Goal: Task Accomplishment & Management: Use online tool/utility

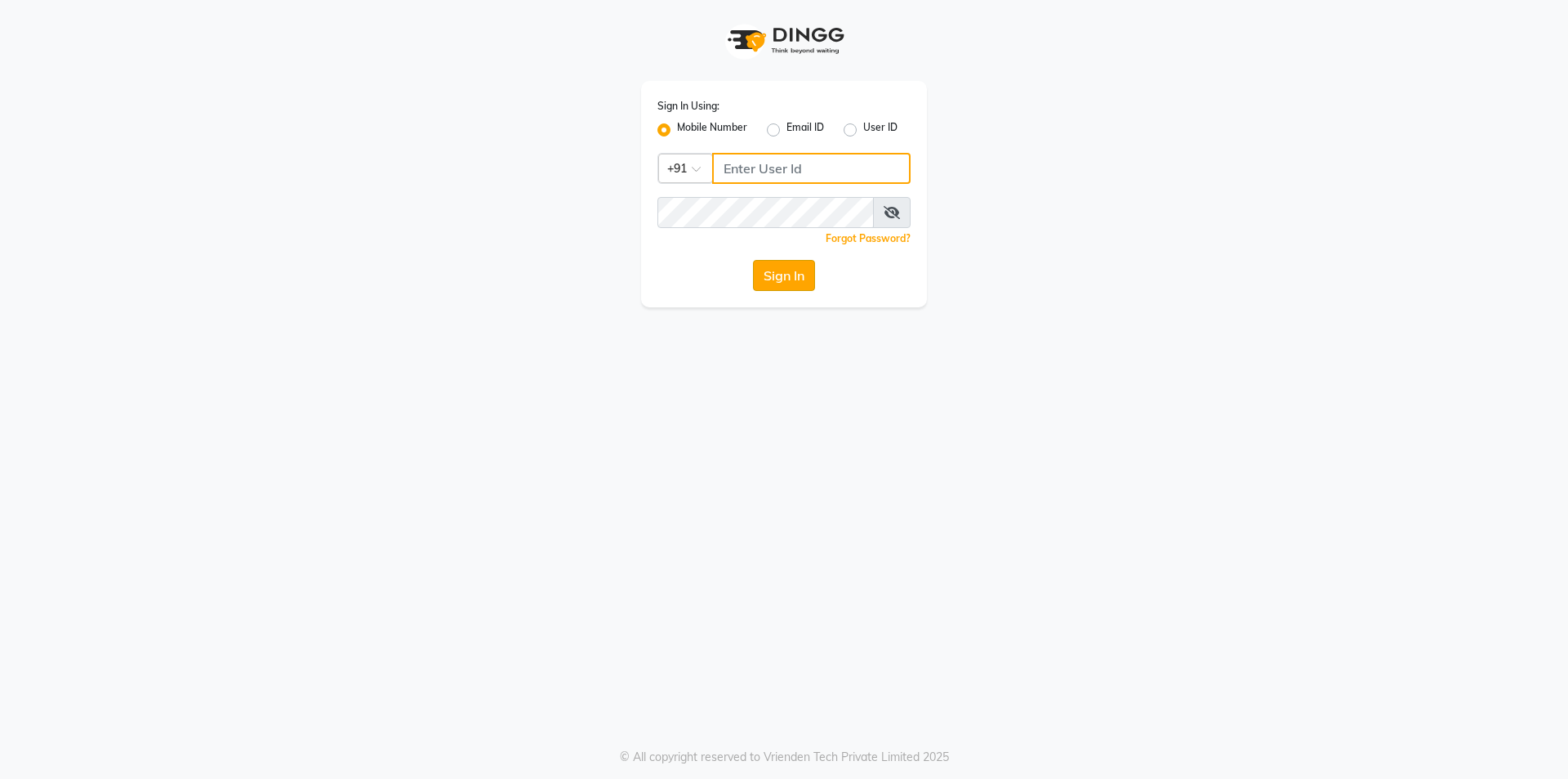
type input "9105819000"
click at [793, 267] on button "Sign In" at bounding box center [784, 274] width 62 height 31
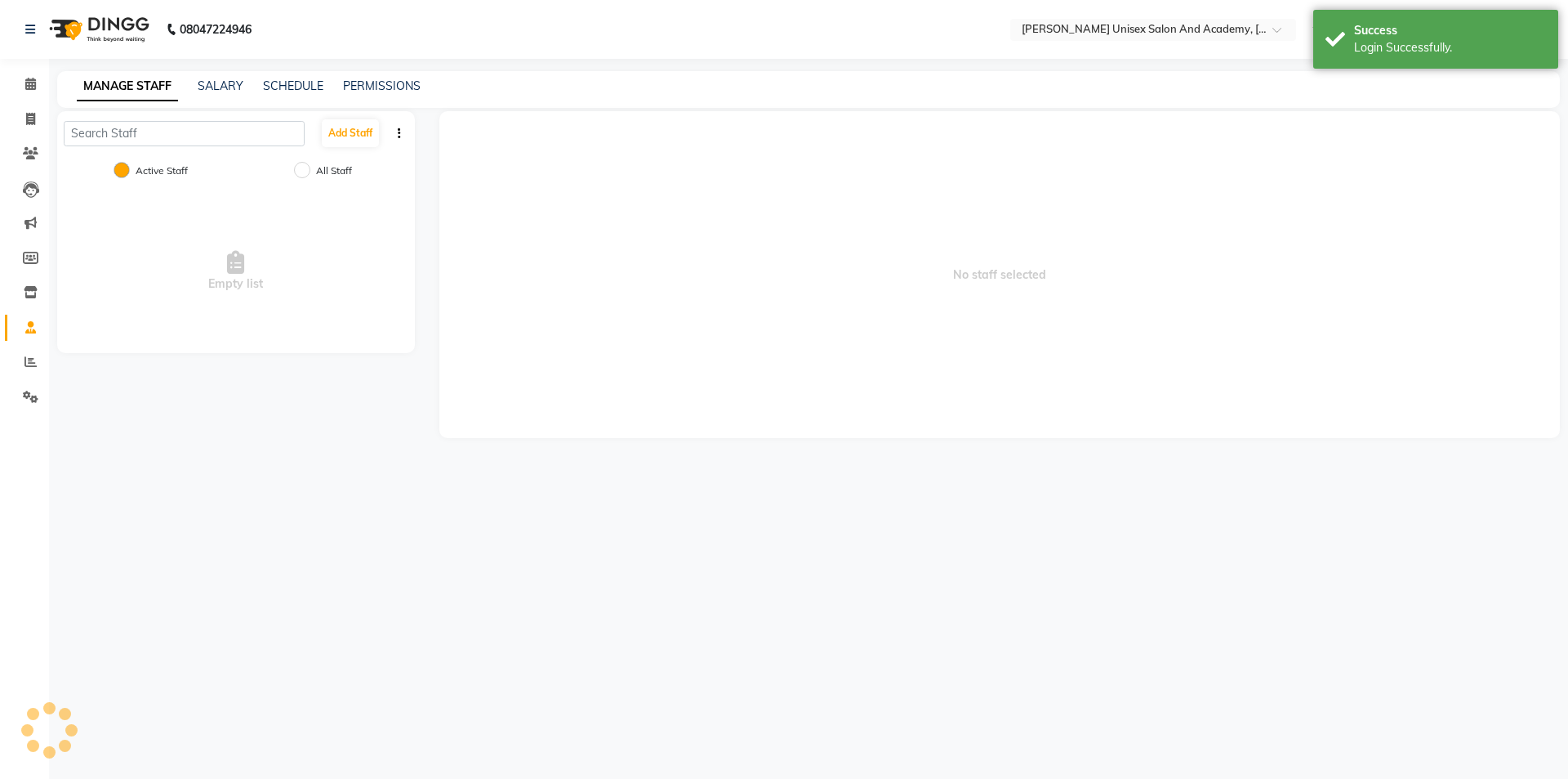
select select "en"
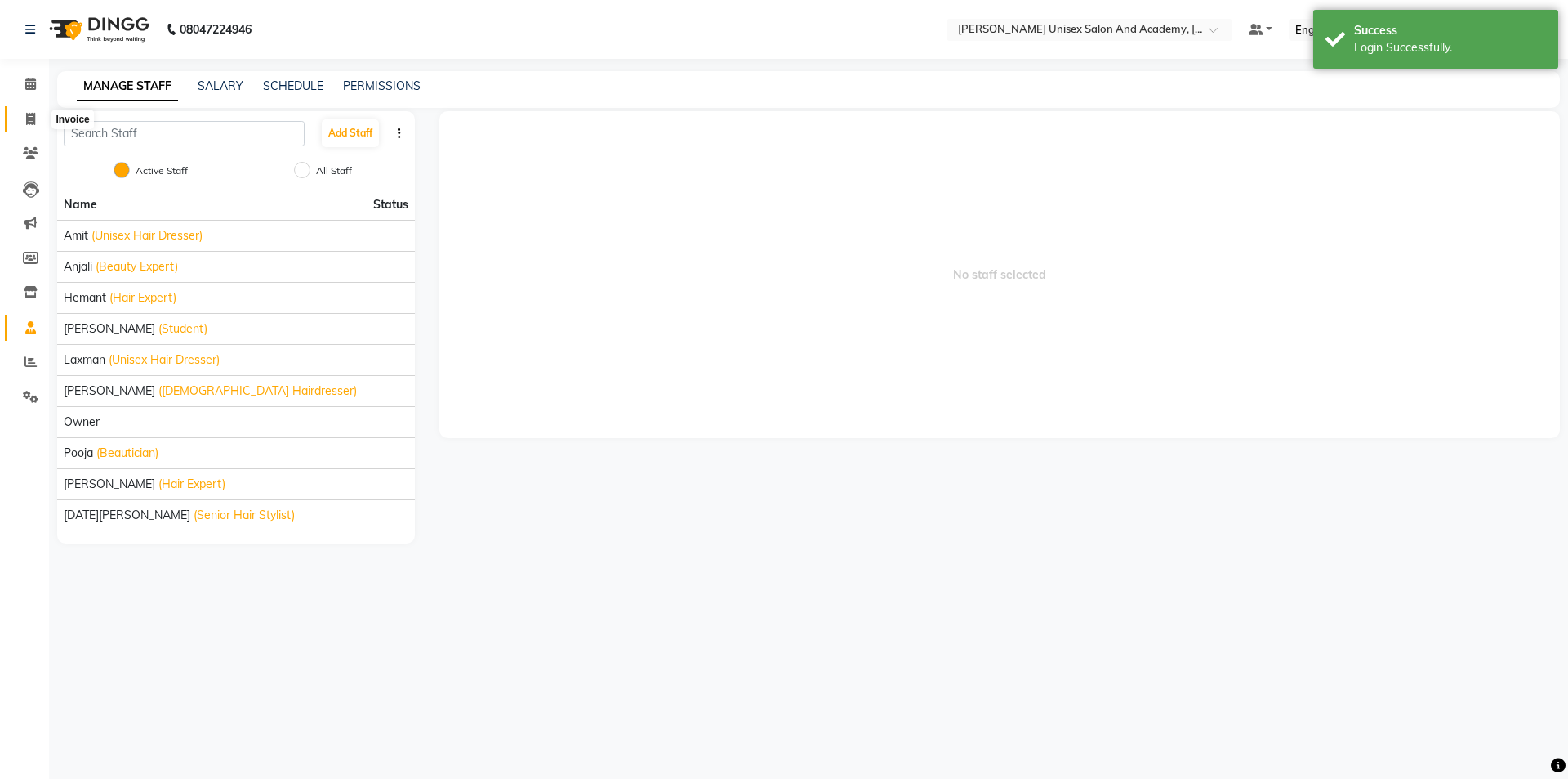
click at [29, 115] on icon at bounding box center [31, 118] width 9 height 12
select select "service"
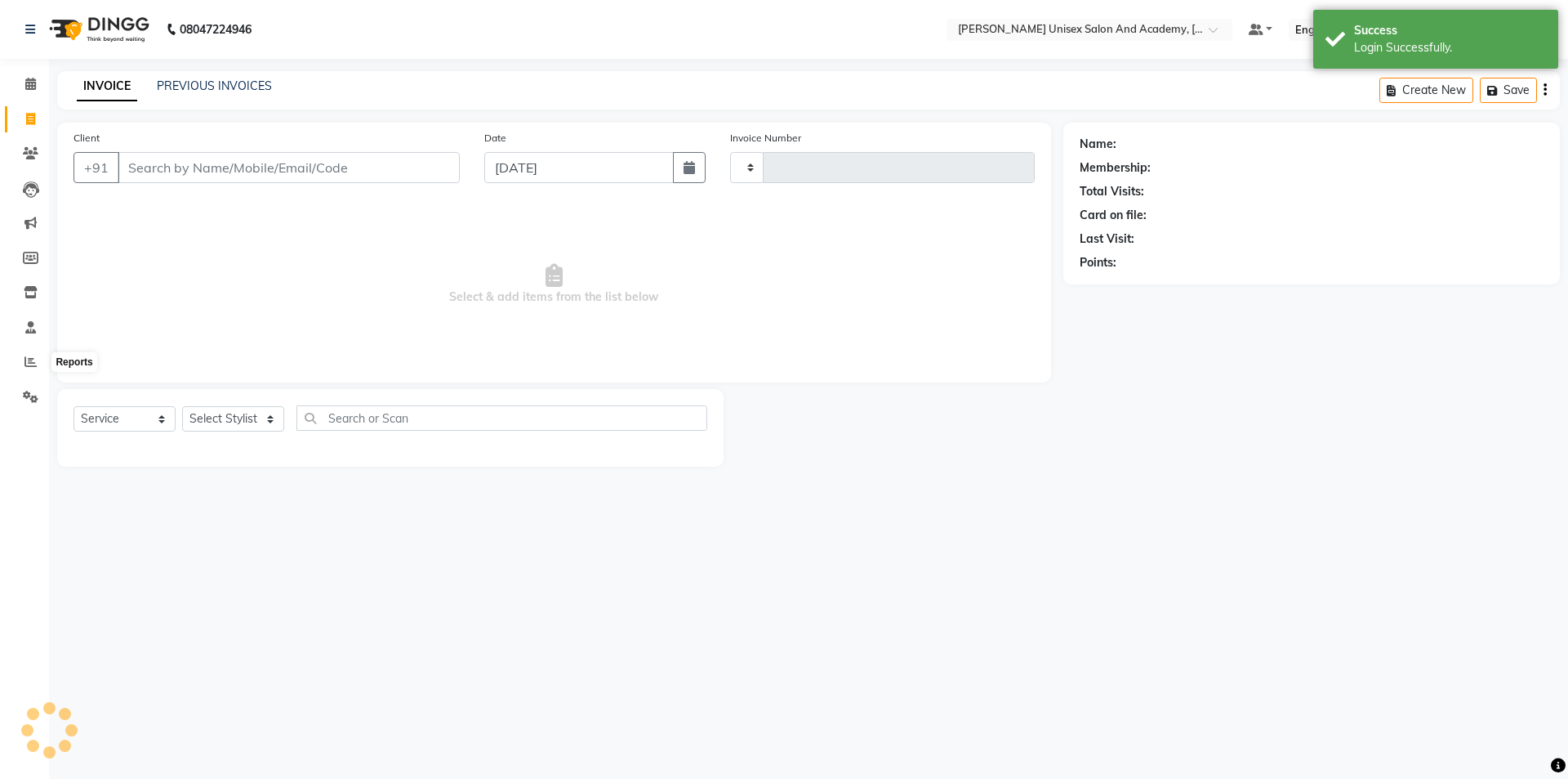
type input "3900"
select select "8060"
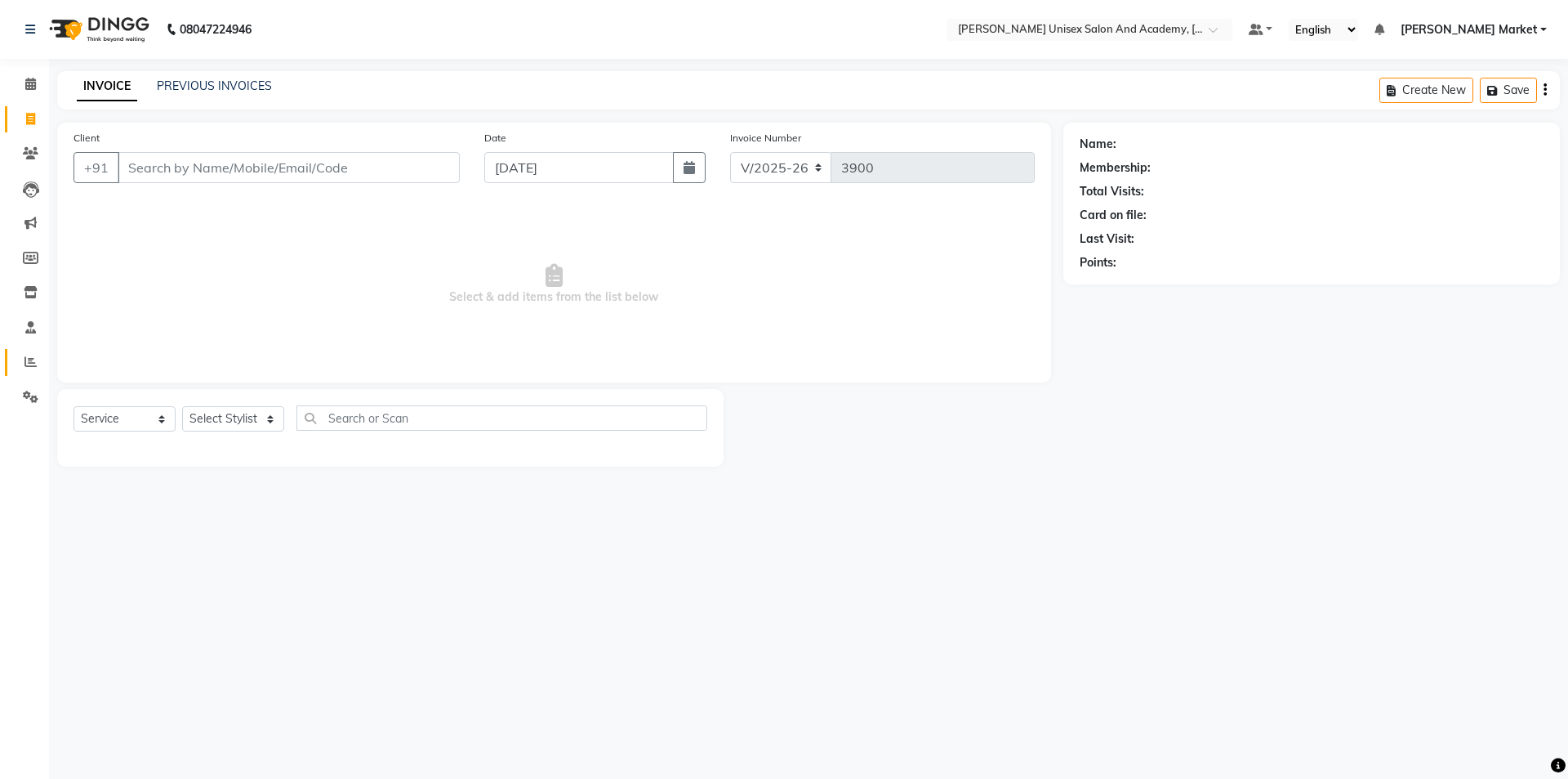
click at [15, 369] on link "Reports" at bounding box center [24, 362] width 39 height 27
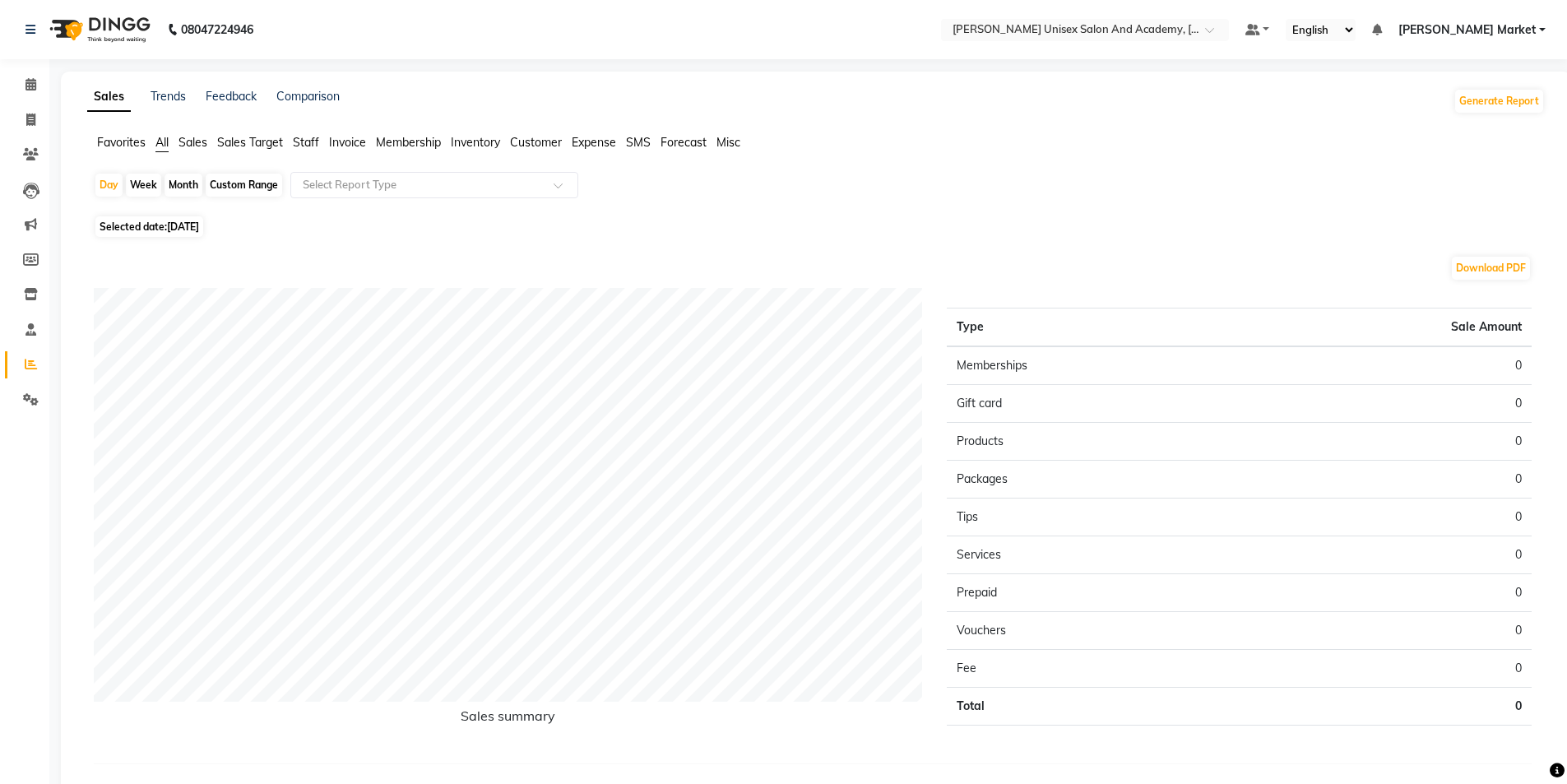
click at [176, 187] on div "Month" at bounding box center [183, 184] width 37 height 23
select select "9"
select select "2025"
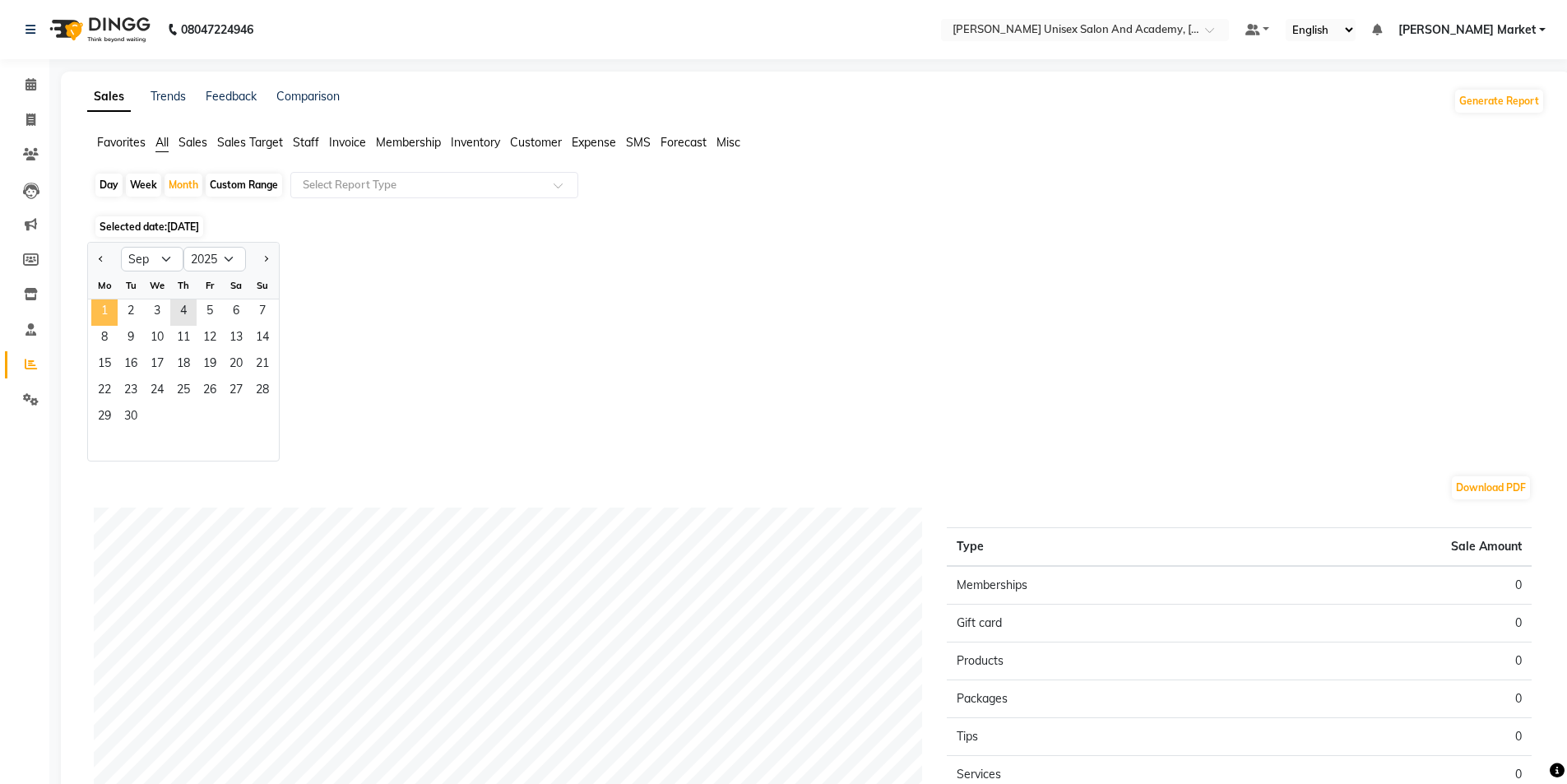
click at [104, 309] on span "1" at bounding box center [105, 312] width 26 height 26
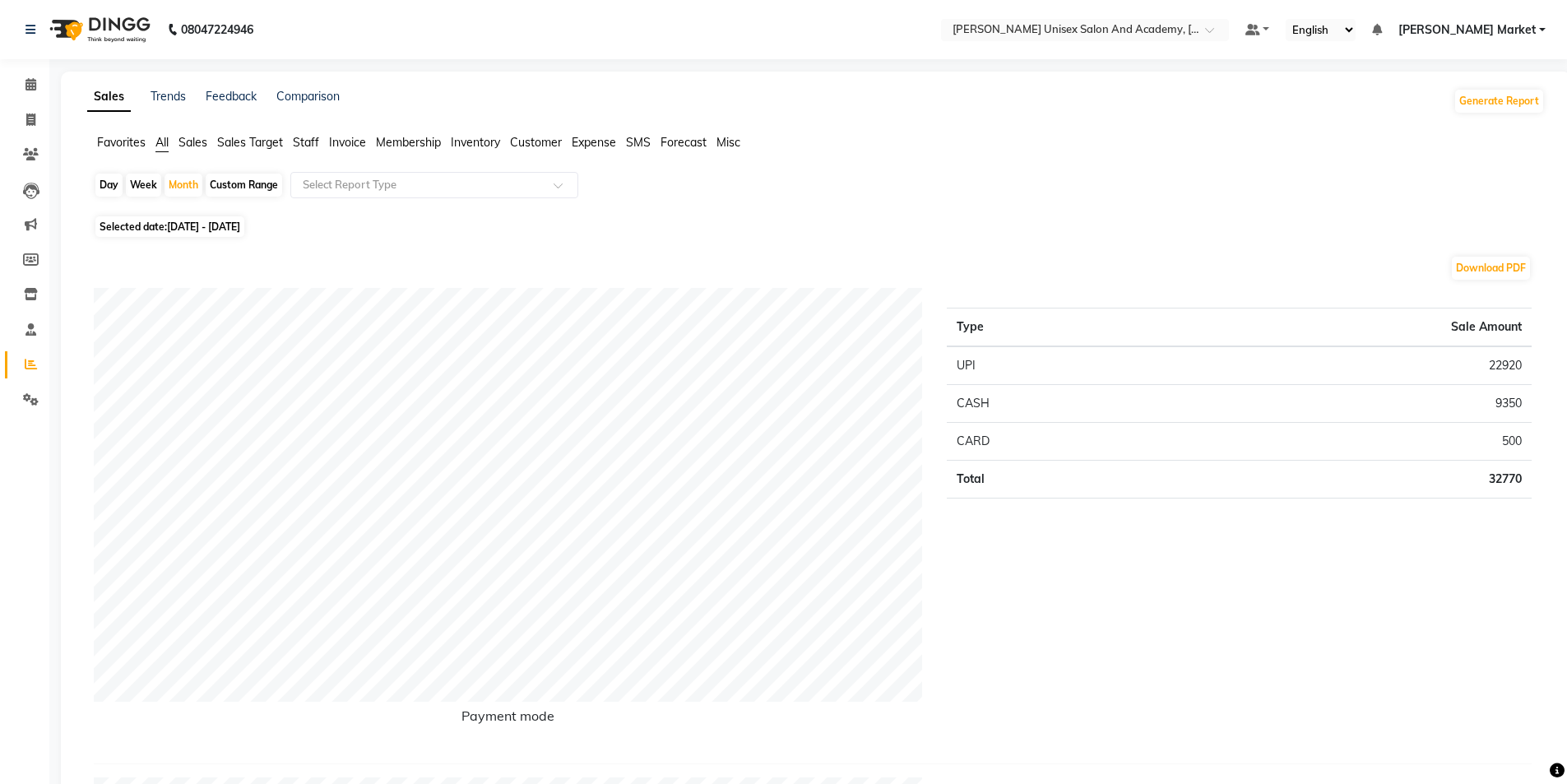
click at [302, 152] on ul "Favorites All Sales Sales Target Staff Invoice Membership Inventory Customer Ex…" at bounding box center [815, 142] width 1457 height 18
click at [303, 139] on span "Staff" at bounding box center [306, 142] width 26 height 15
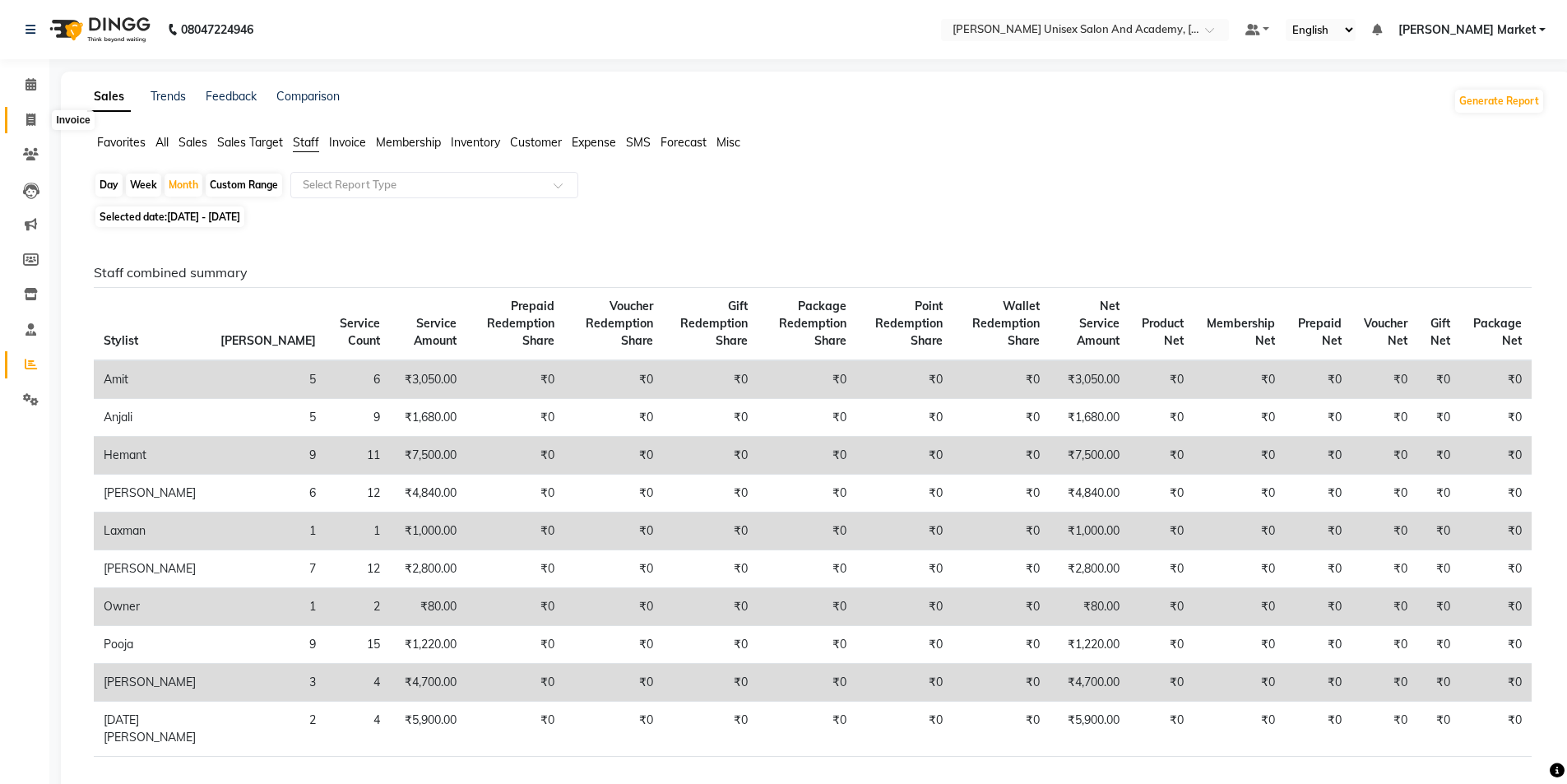
click at [43, 119] on span at bounding box center [31, 121] width 29 height 19
select select "service"
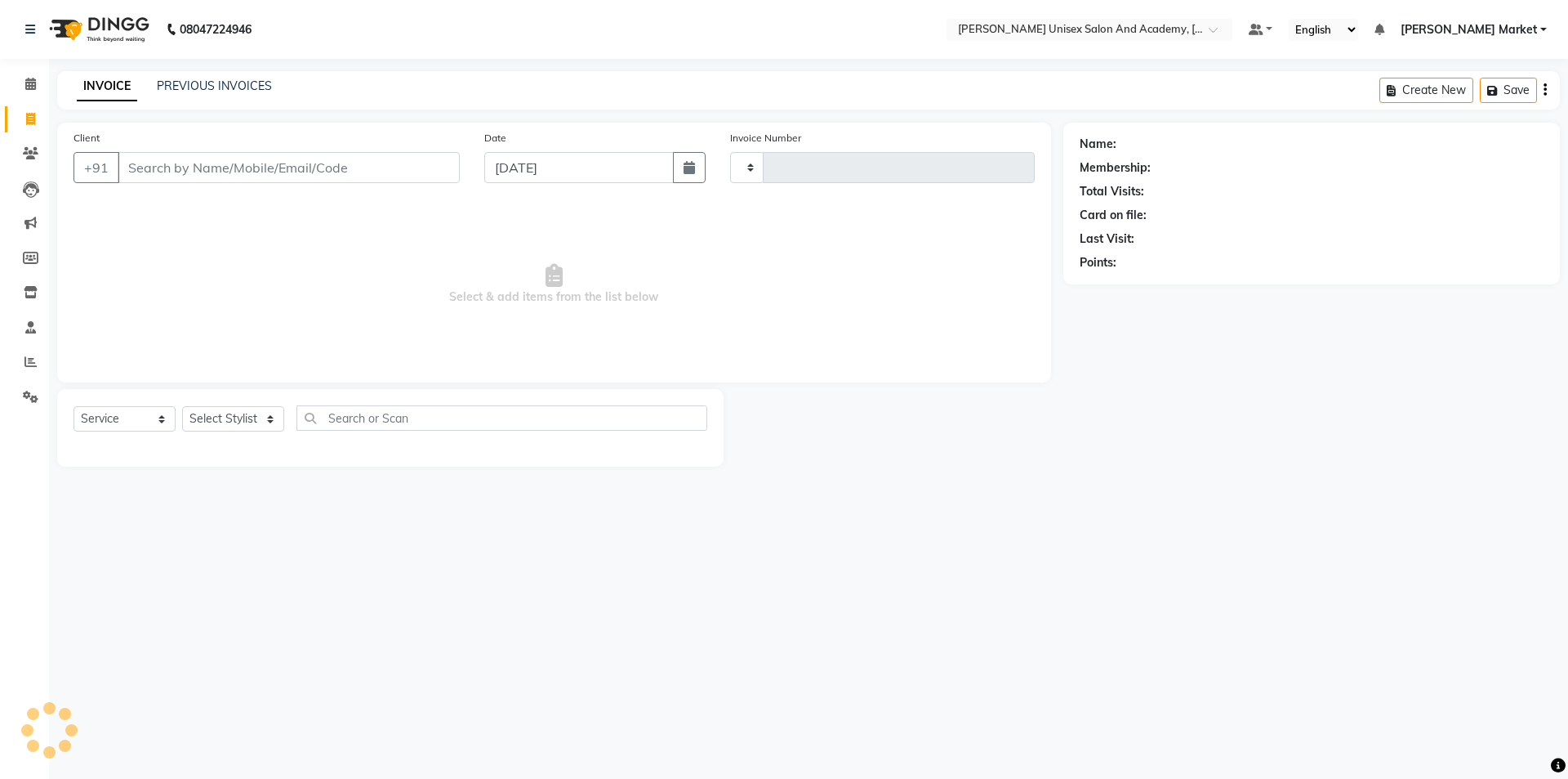
type input "3900"
select select "8060"
click at [225, 421] on select "Select Stylist Amit anjali hemant [PERSON_NAME] [PERSON_NAME] owner pooja [PERS…" at bounding box center [233, 418] width 102 height 25
select select "73407"
click at [182, 406] on select "Select Stylist Amit anjali hemant [PERSON_NAME] [PERSON_NAME] owner pooja [PERS…" at bounding box center [233, 418] width 102 height 25
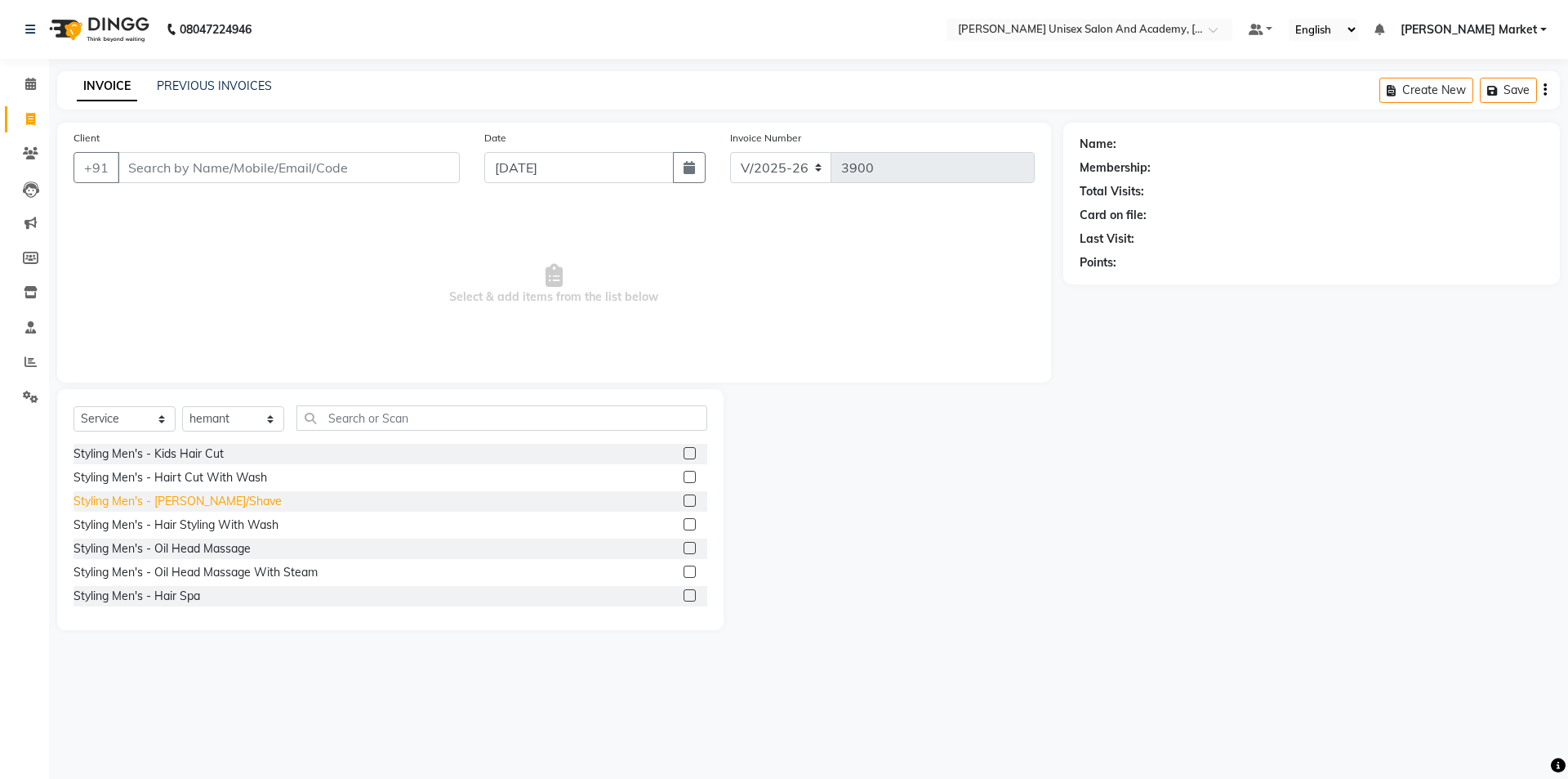
click at [189, 502] on div "Styling Men's - [PERSON_NAME]/Shave" at bounding box center [178, 501] width 208 height 17
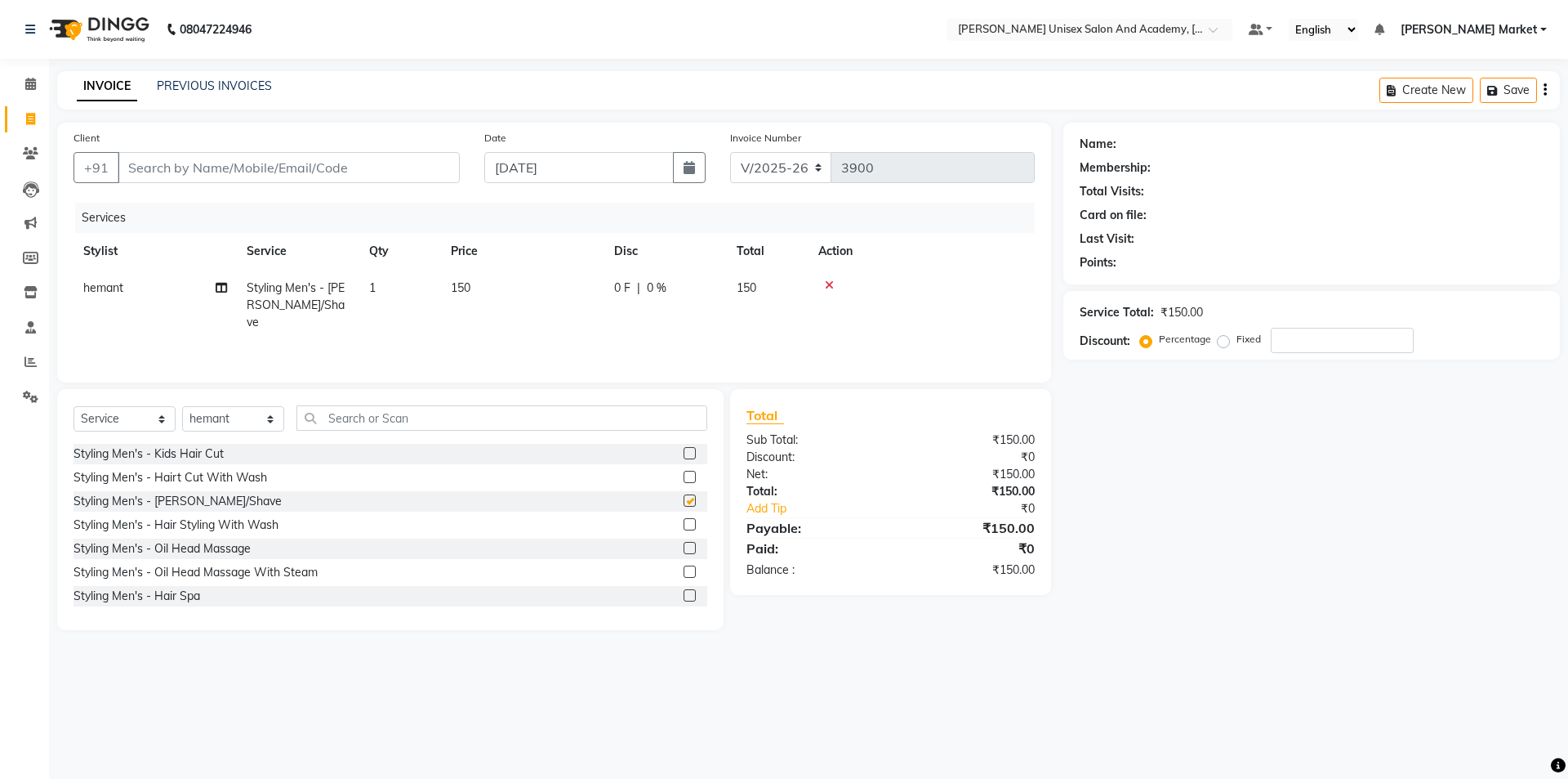
checkbox input "false"
click at [253, 181] on input "Client" at bounding box center [289, 166] width 342 height 31
type input "h"
type input "0"
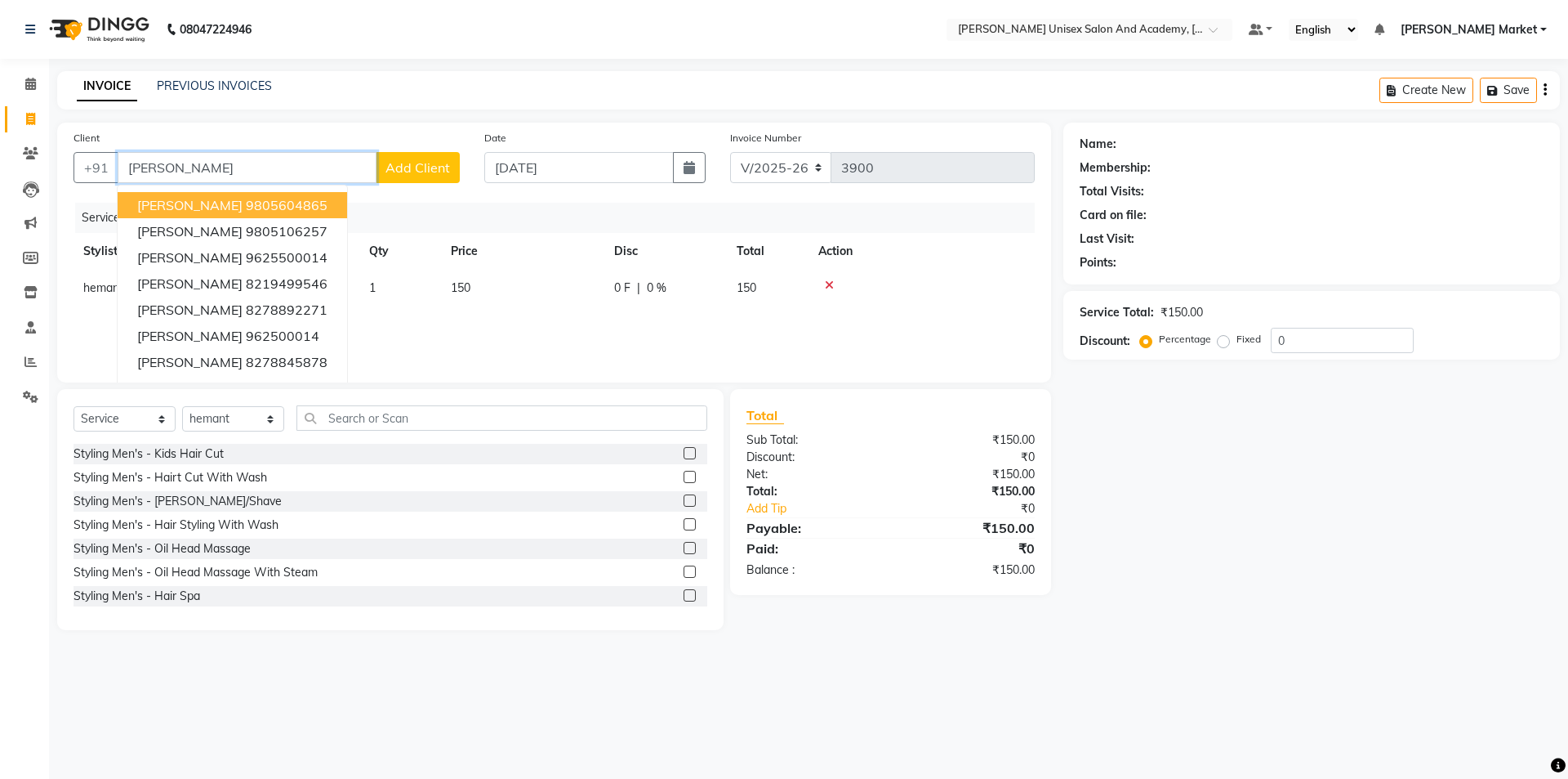
click at [268, 213] on button "[PERSON_NAME] 9805604865" at bounding box center [232, 205] width 230 height 26
type input "9805604865"
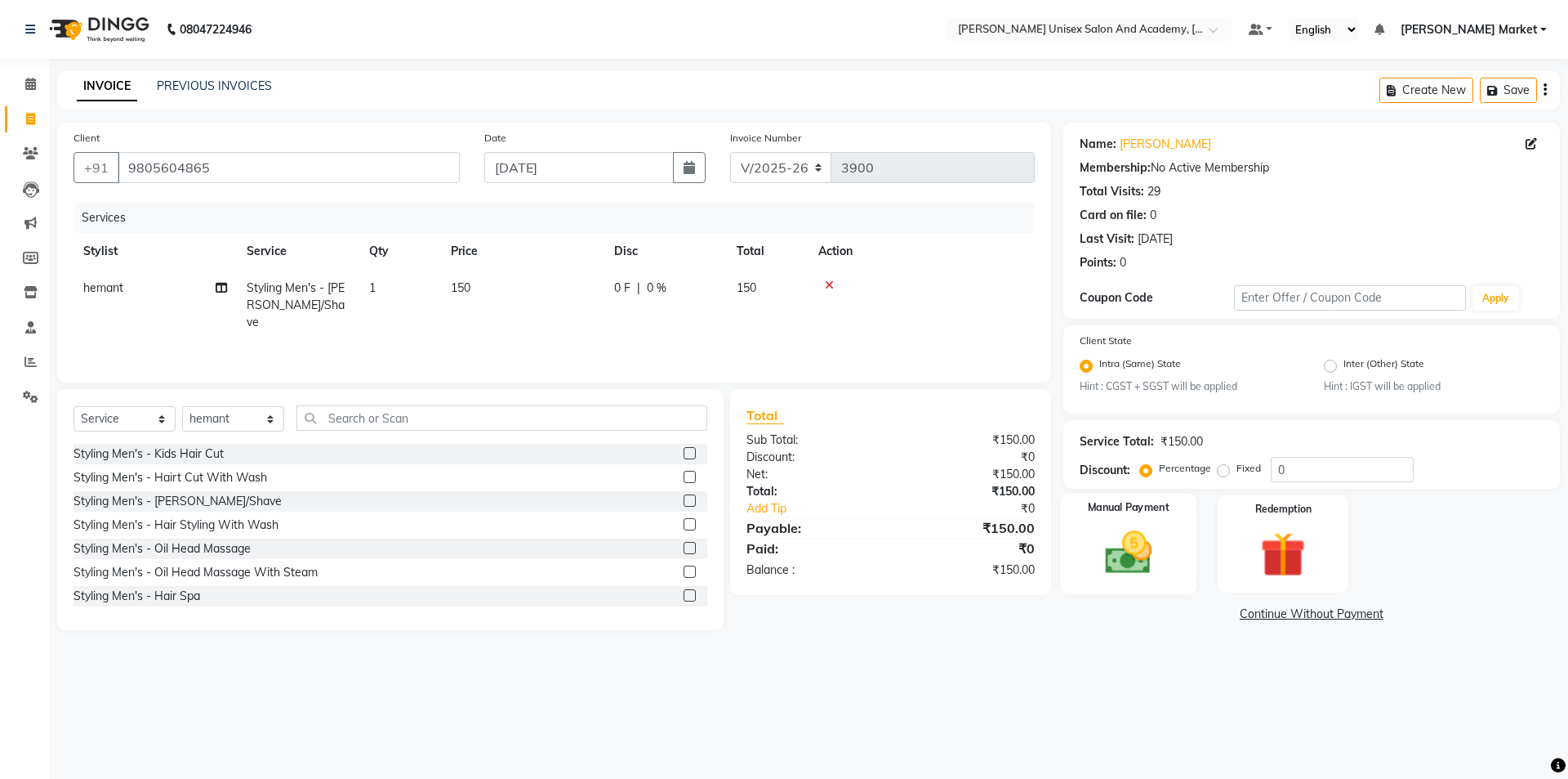
click at [1159, 541] on img at bounding box center [1128, 553] width 76 height 54
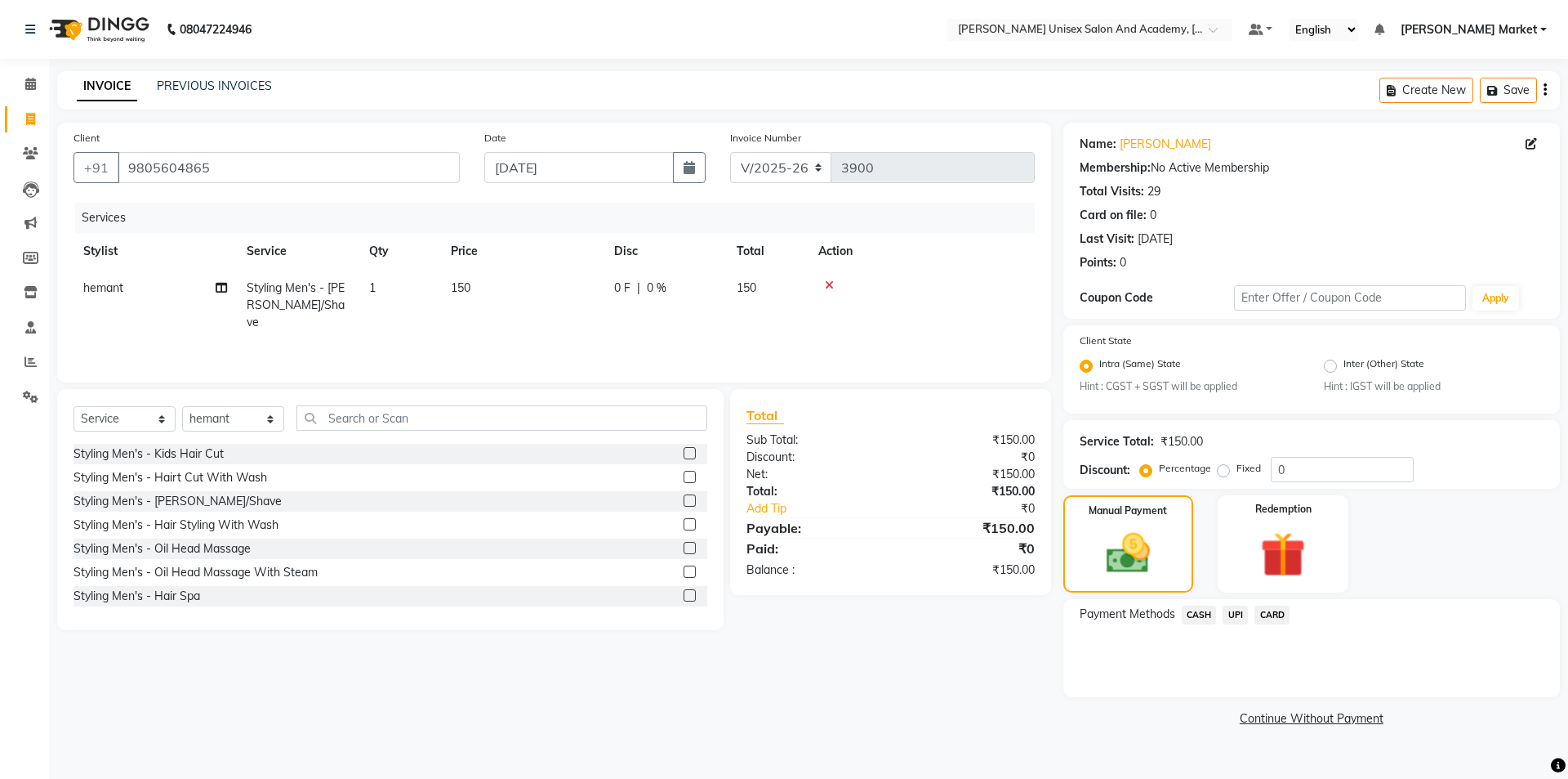
click at [1238, 611] on span "UPI" at bounding box center [1235, 614] width 25 height 19
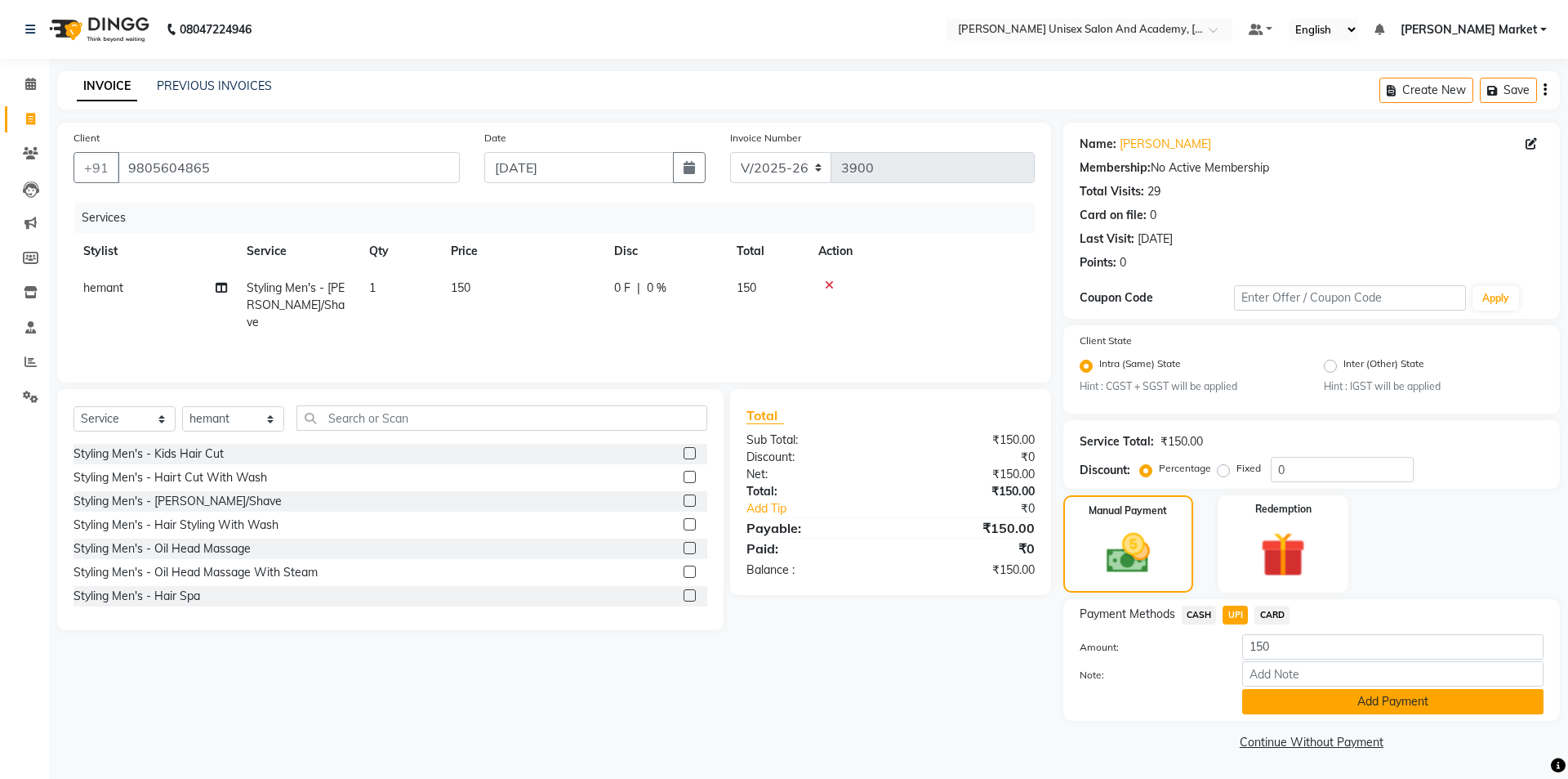
click at [1285, 690] on button "Add Payment" at bounding box center [1393, 701] width 301 height 25
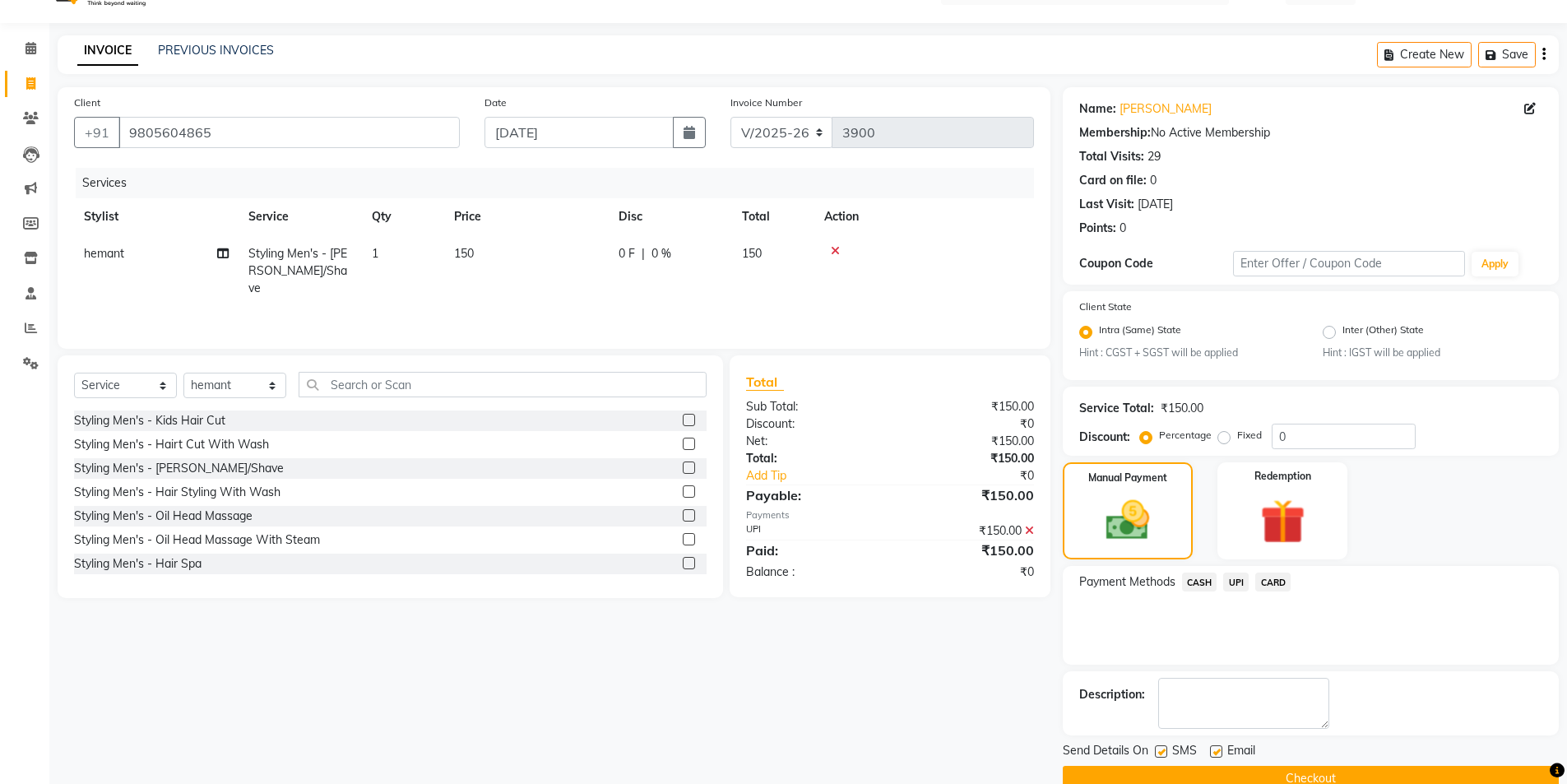
scroll to position [68, 0]
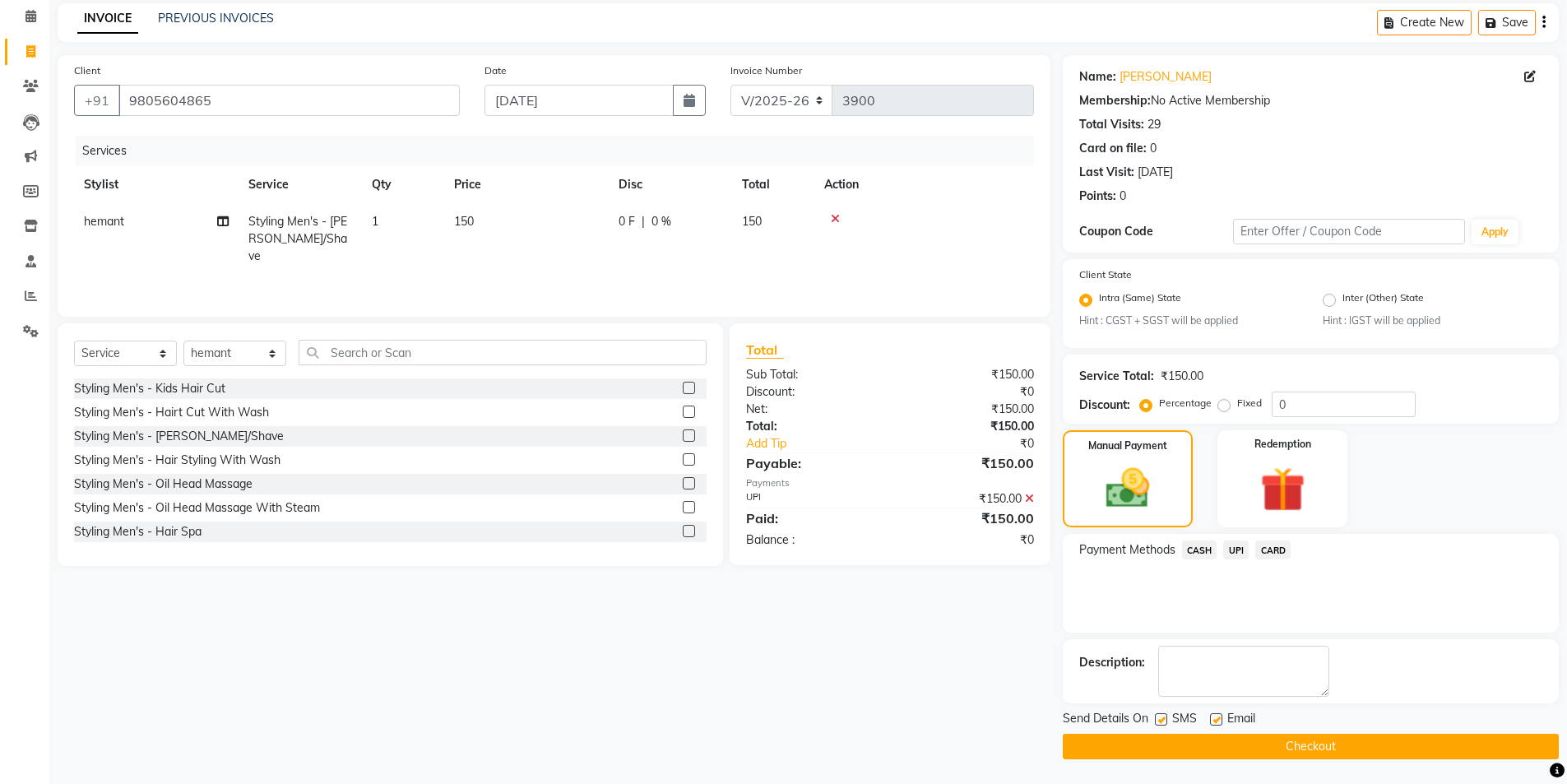
click at [1323, 744] on button "Checkout" at bounding box center [1311, 746] width 496 height 25
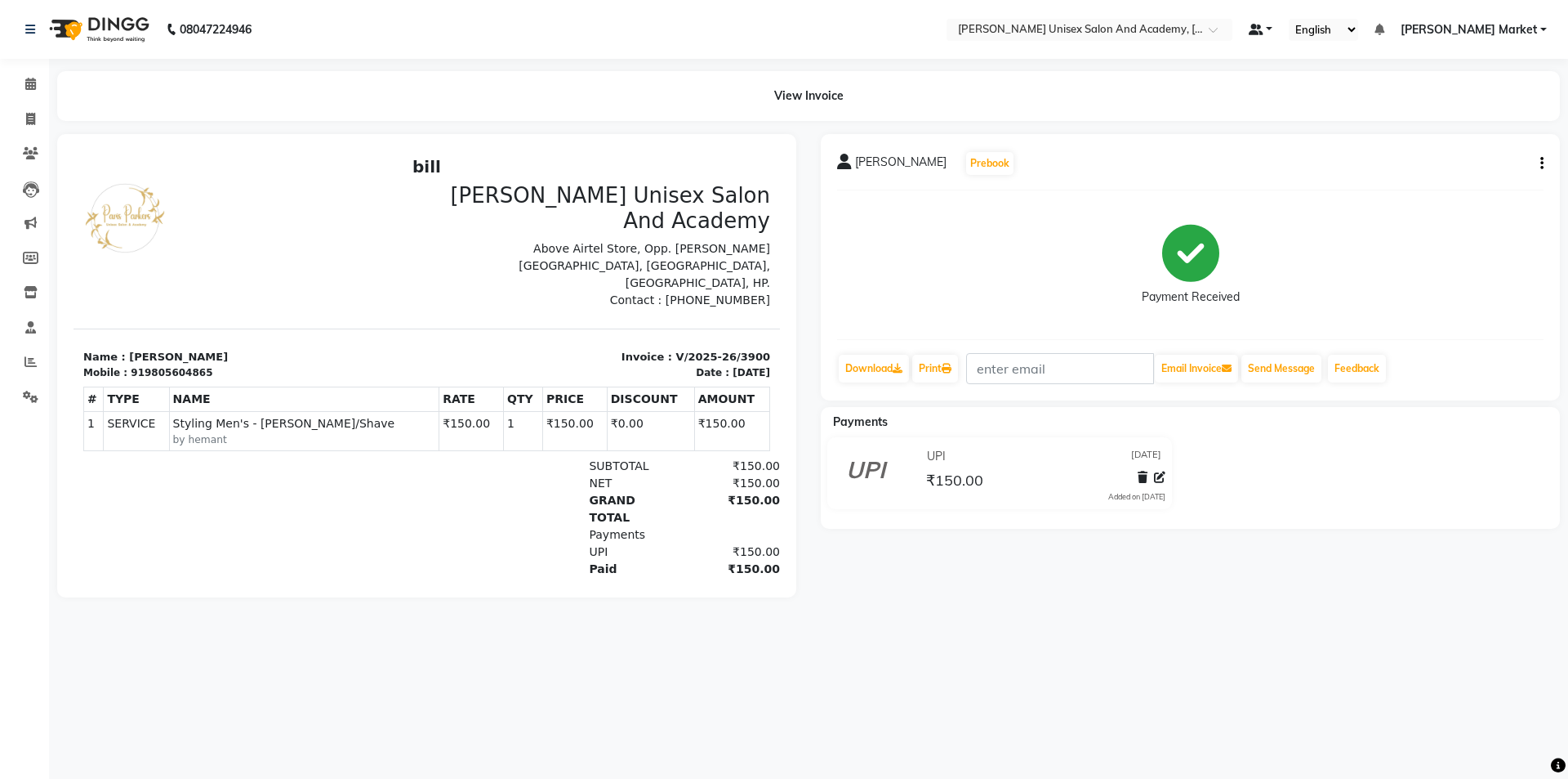
click at [1273, 27] on link at bounding box center [1261, 30] width 24 height 17
click at [30, 122] on icon at bounding box center [31, 118] width 9 height 12
select select "service"
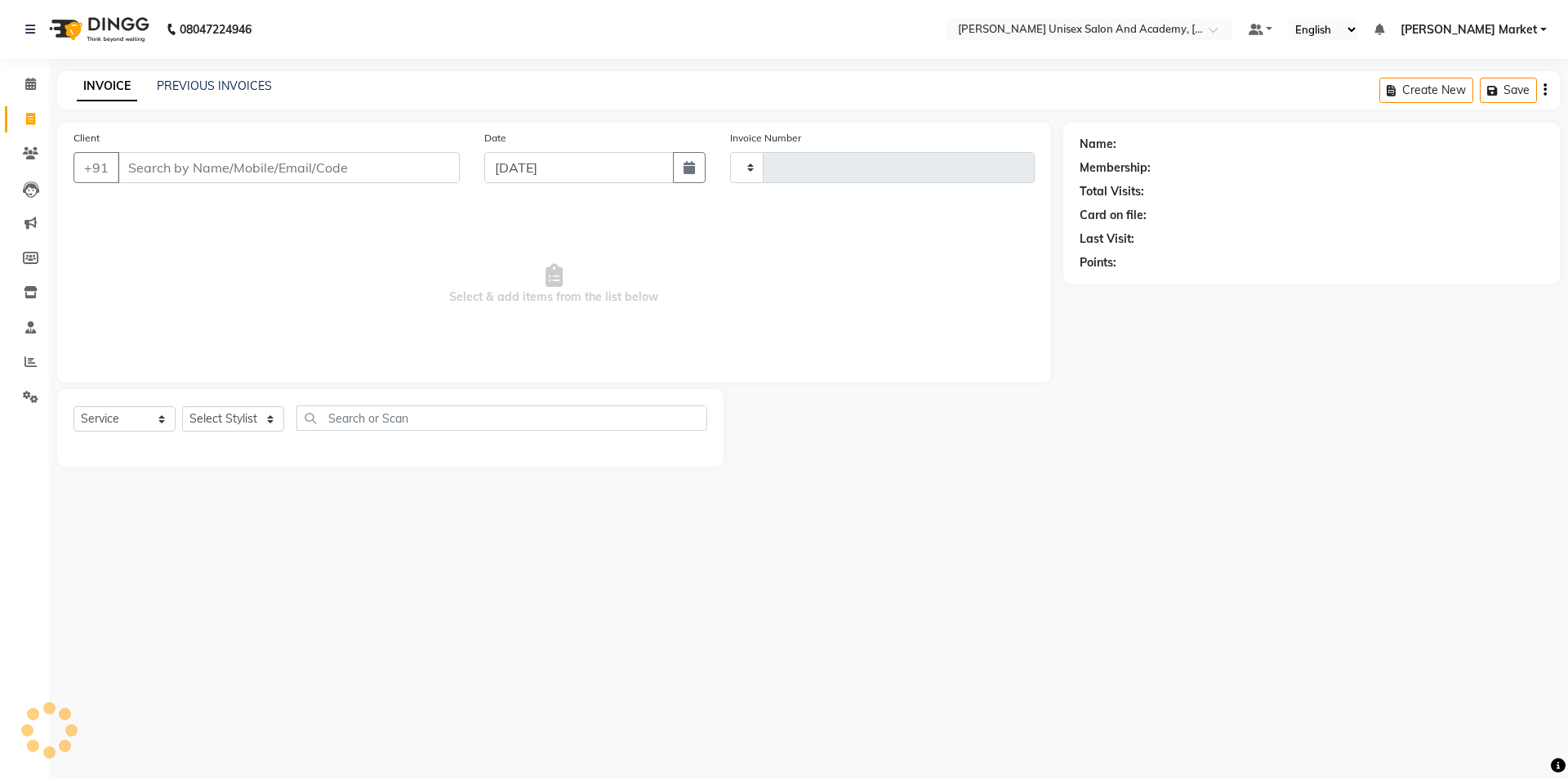
type input "3901"
select select "8060"
click at [32, 154] on icon at bounding box center [31, 152] width 16 height 12
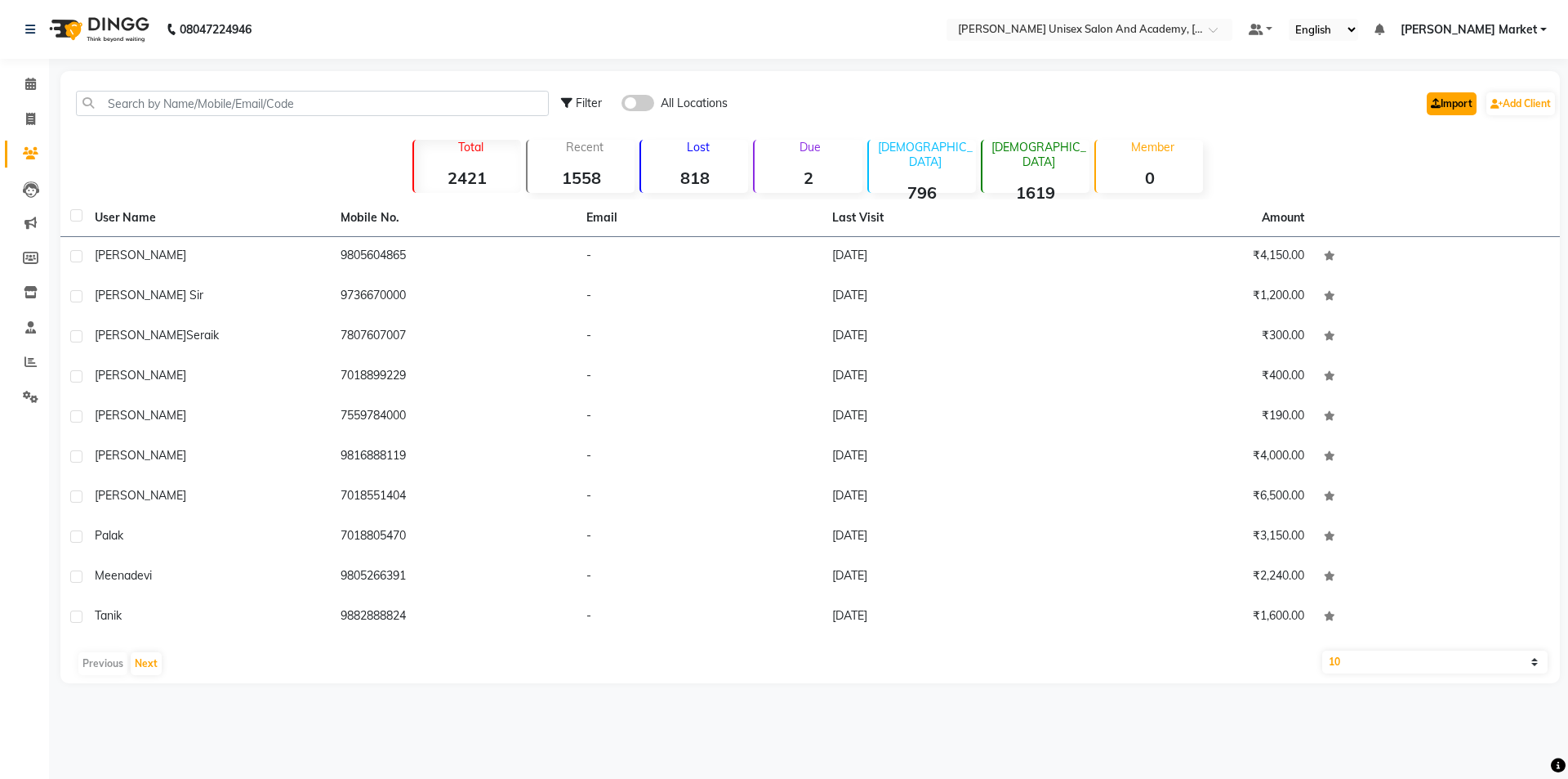
click at [1442, 98] on link "Import" at bounding box center [1452, 103] width 50 height 23
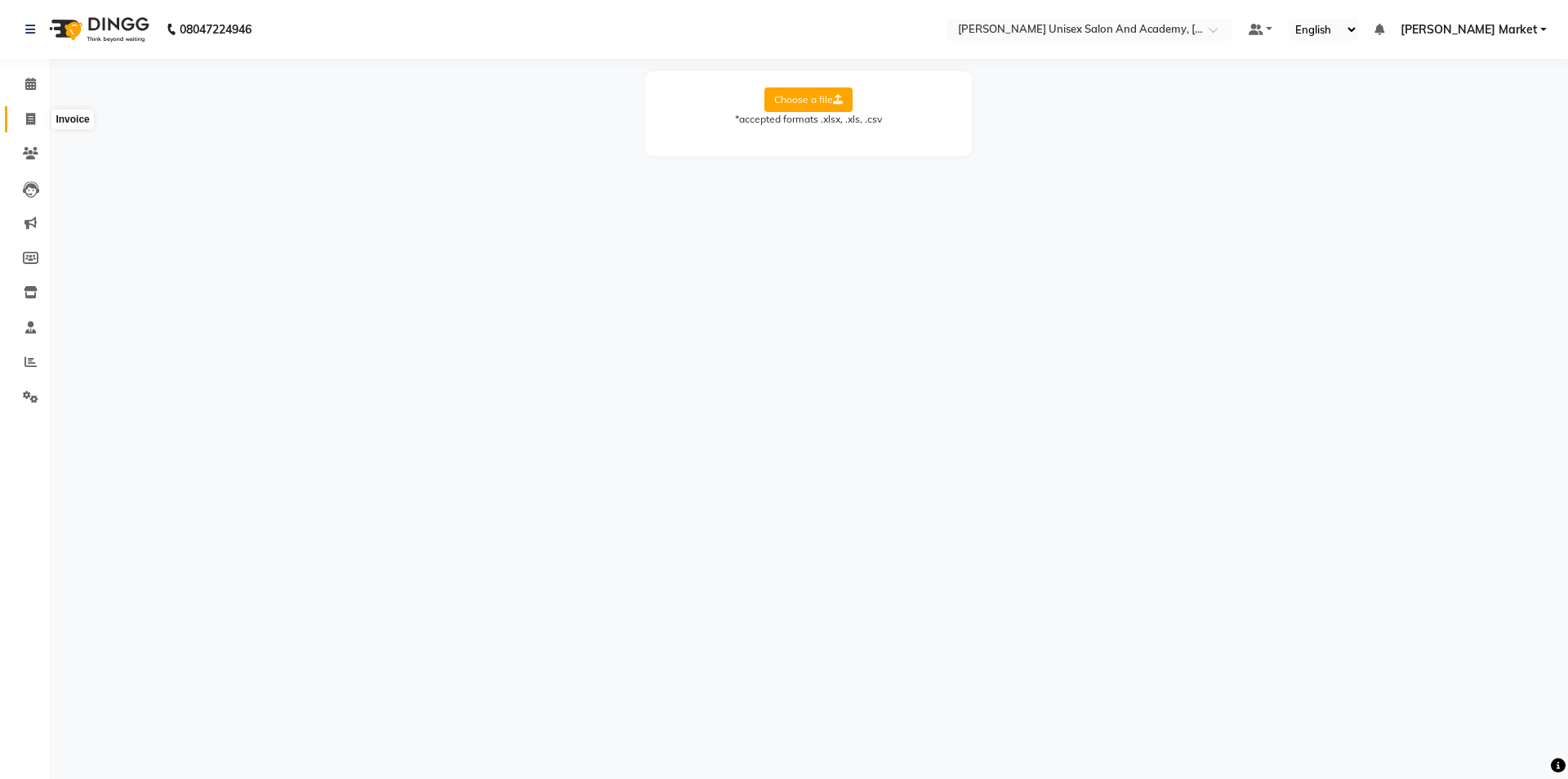
click at [31, 123] on icon at bounding box center [31, 118] width 9 height 12
select select "8060"
select select "service"
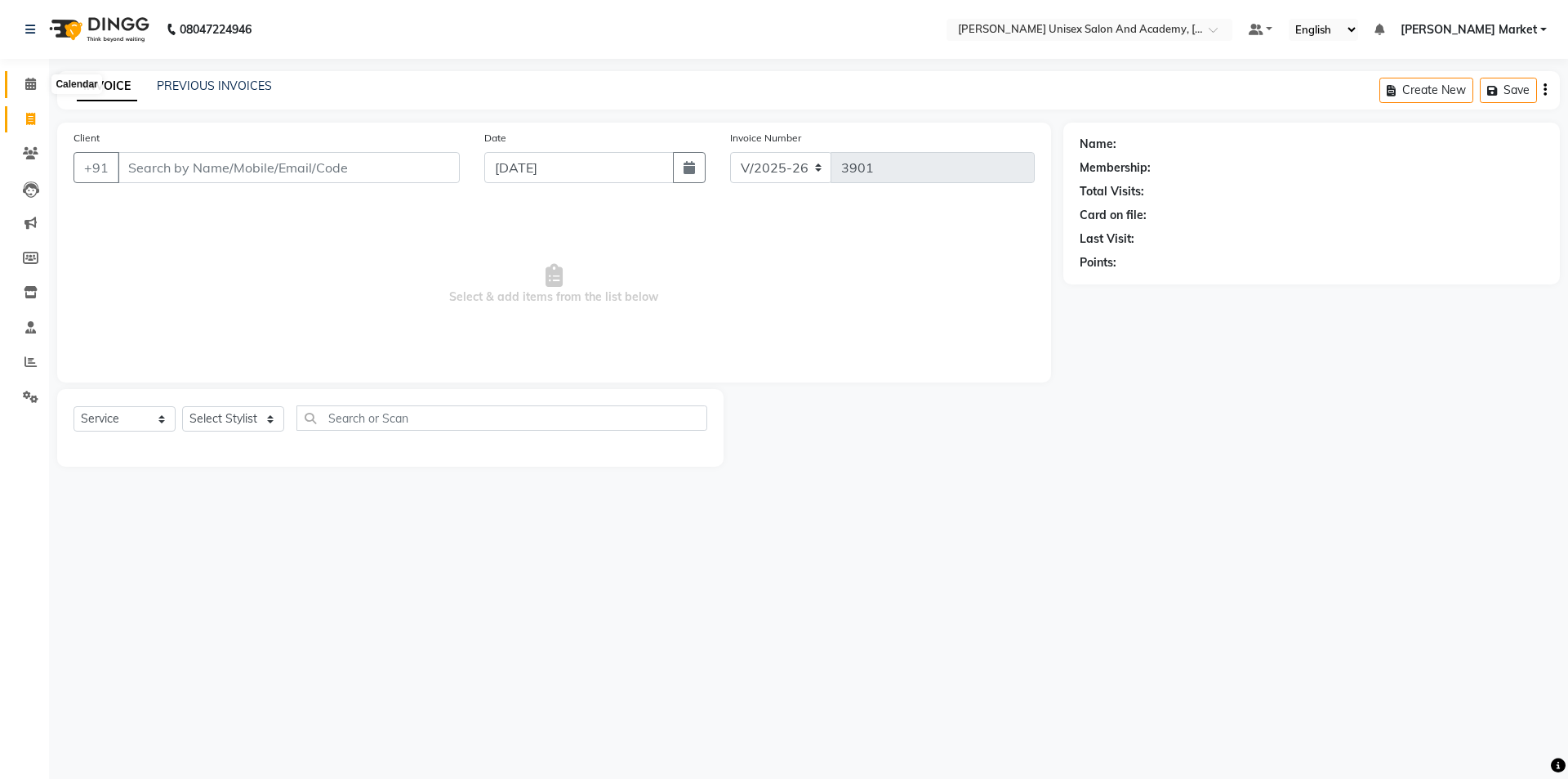
click at [22, 82] on span at bounding box center [31, 85] width 29 height 19
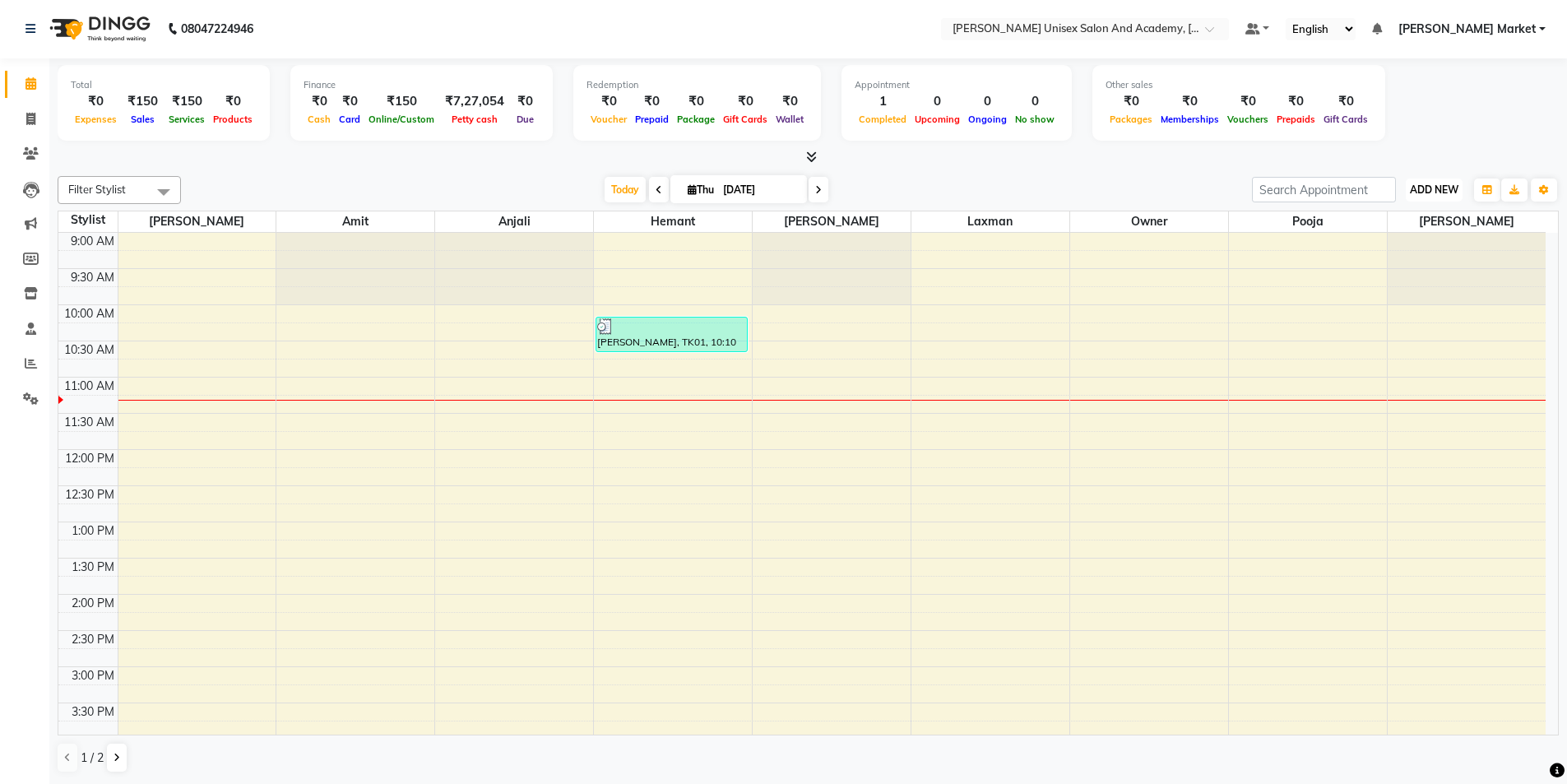
click at [1424, 192] on span "ADD NEW" at bounding box center [1434, 189] width 49 height 12
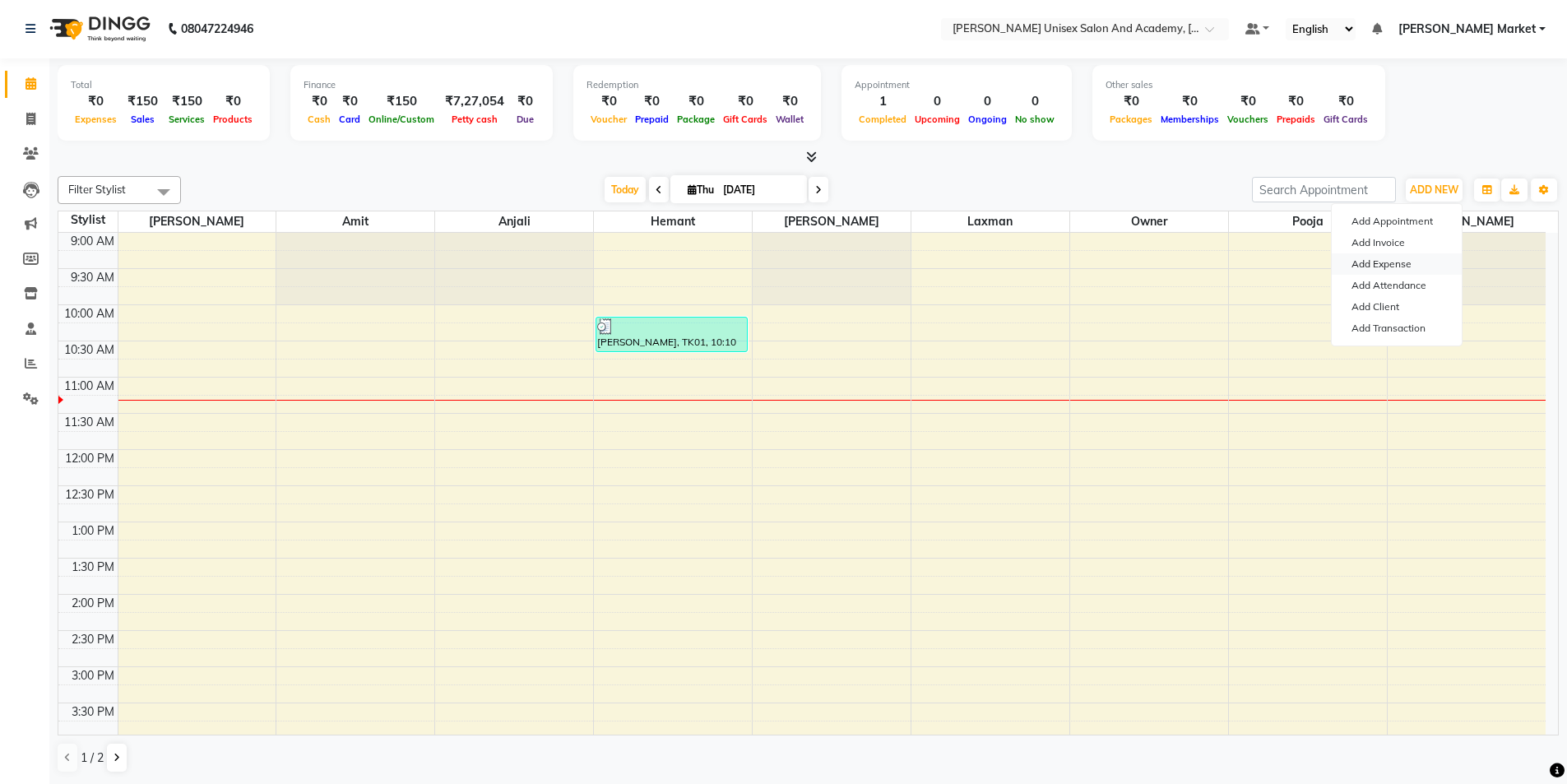
click at [1371, 269] on link "Add Expense" at bounding box center [1397, 264] width 130 height 22
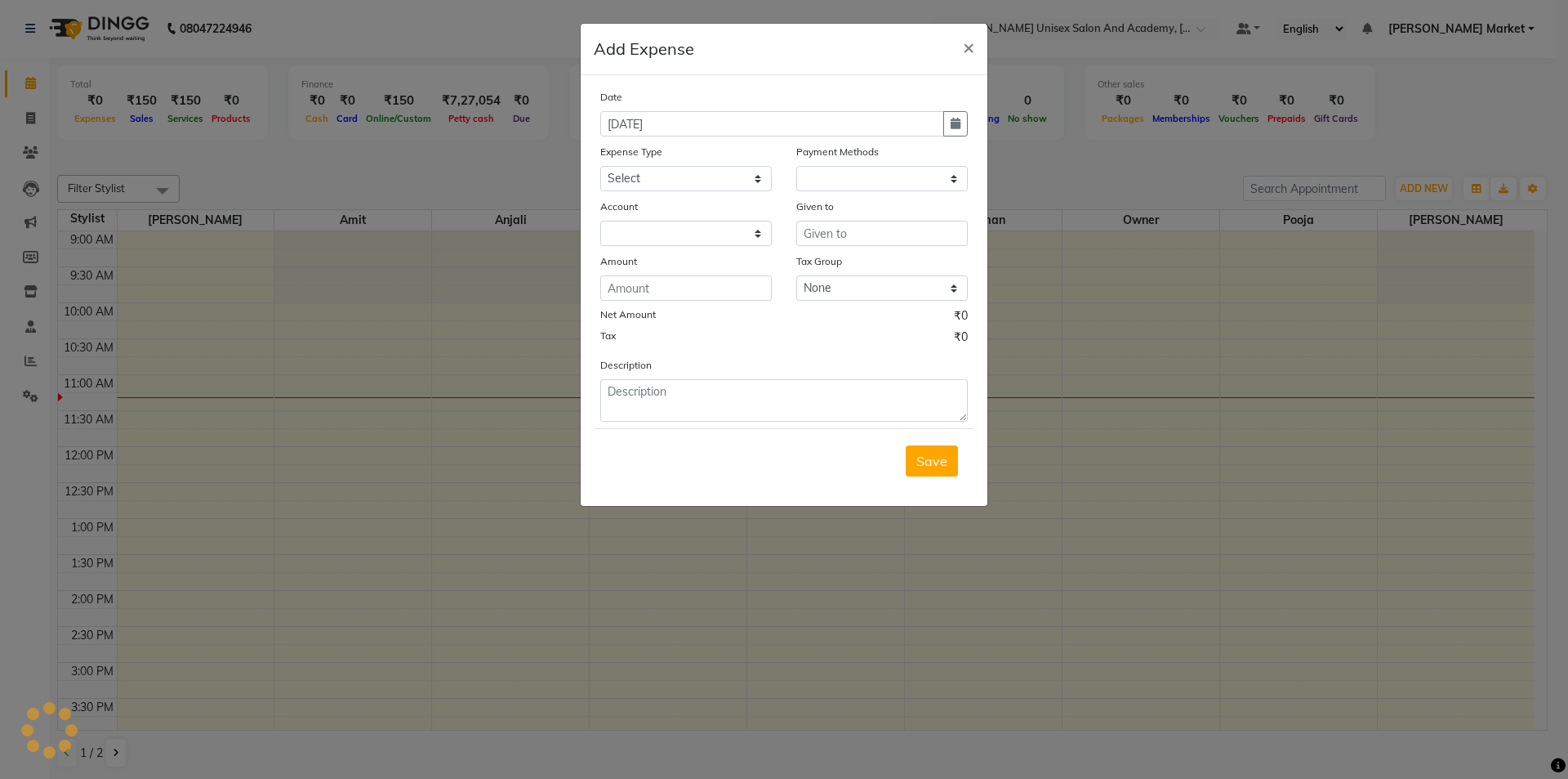
select select "1"
select select "7186"
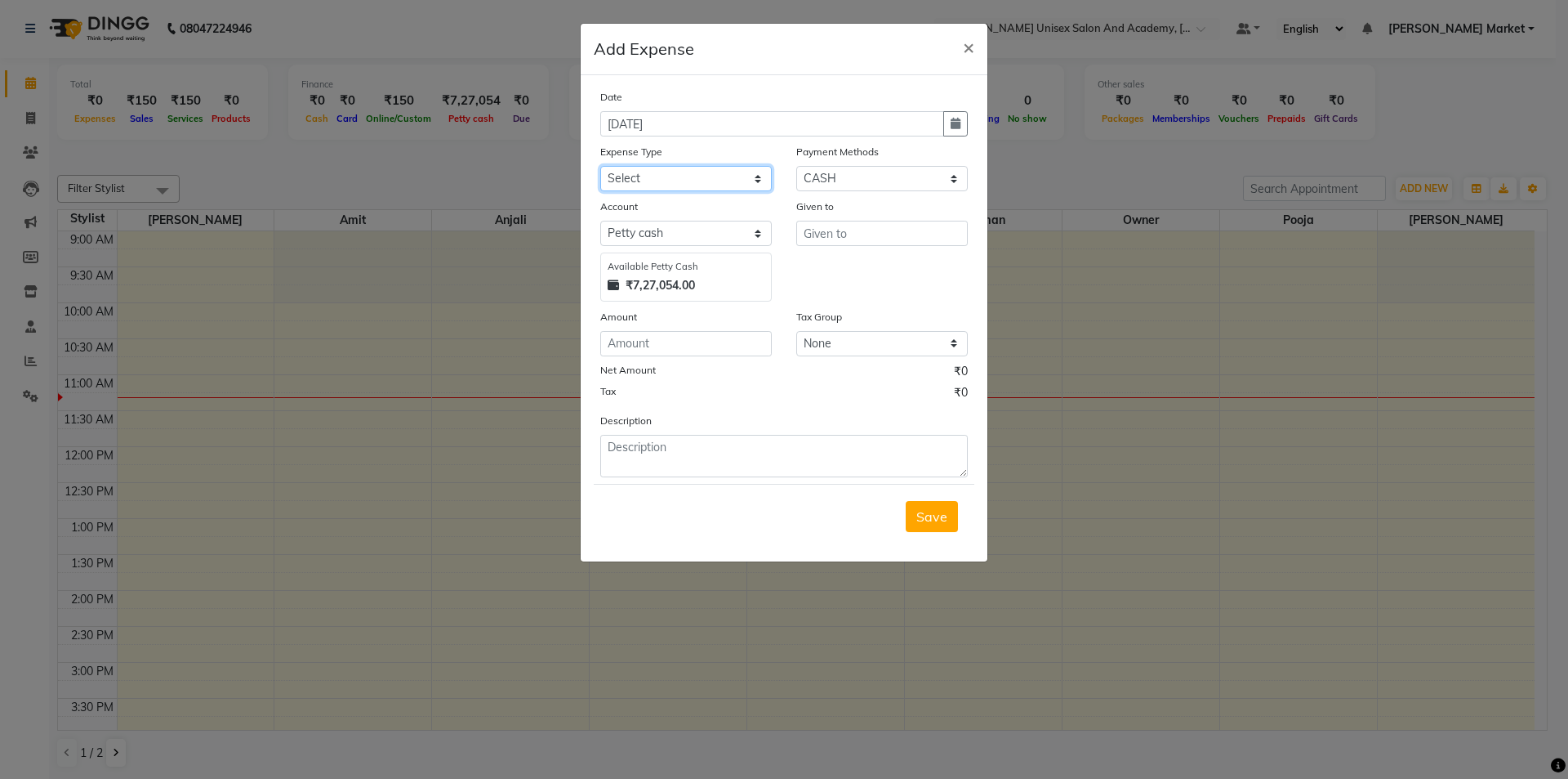
click at [683, 174] on select "Select Advance Salary Bank charges Car maintenance Cash transfer to bank Cash t…" at bounding box center [686, 178] width 172 height 25
click at [600, 165] on select "Select Advance Salary Bank charges Car maintenance Cash transfer to bank Cash t…" at bounding box center [686, 178] width 172 height 25
click at [722, 178] on select "Select Advance Salary Bank charges Car maintenance Cash transfer to bank Cash t…" at bounding box center [686, 178] width 172 height 25
select select "21006"
click at [600, 165] on select "Select Advance Salary Bank charges Car maintenance Cash transfer to bank Cash t…" at bounding box center [686, 178] width 172 height 25
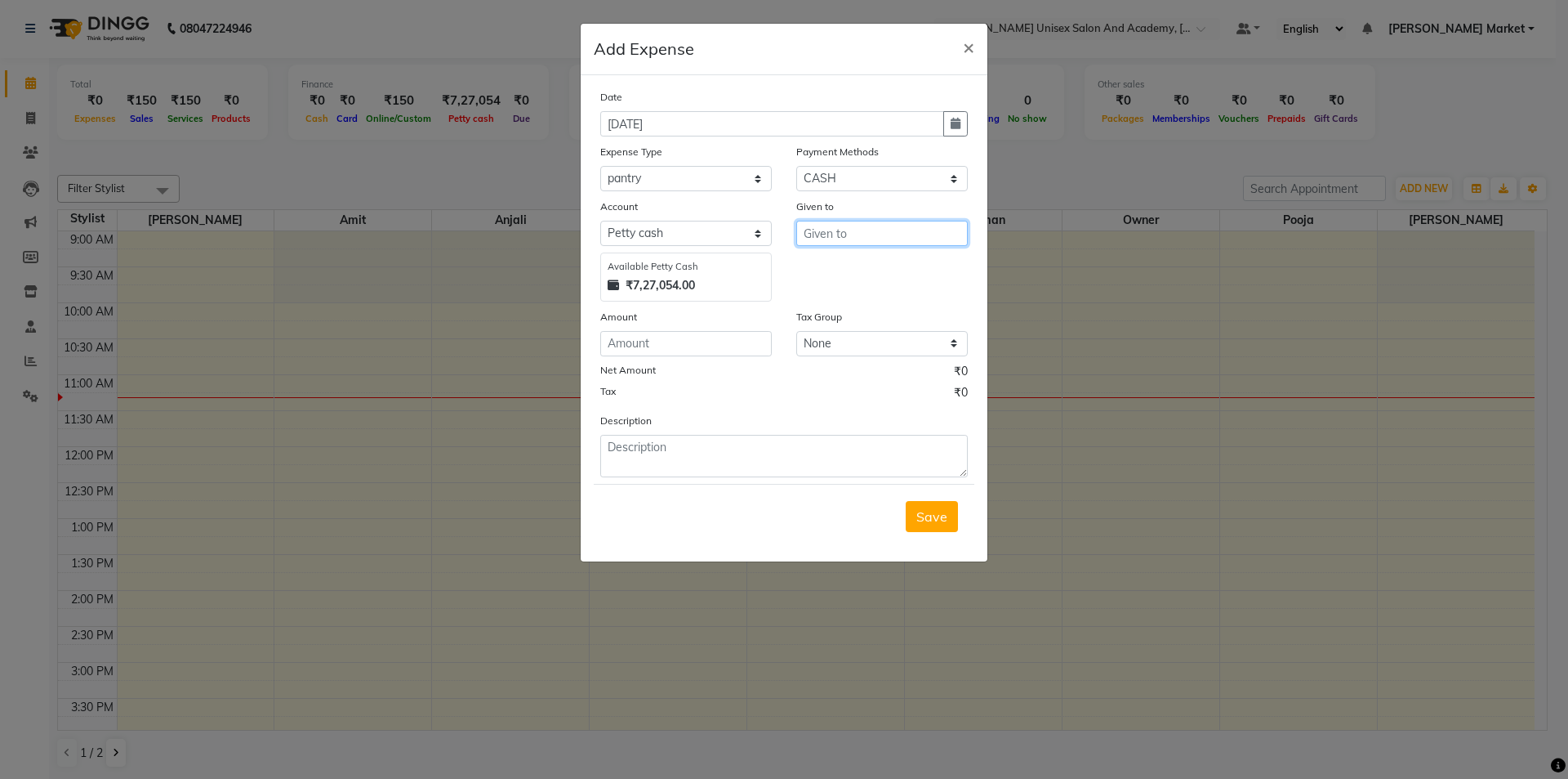
click at [868, 240] on input "text" at bounding box center [882, 232] width 172 height 25
type input "Anju"
click at [676, 345] on input "number" at bounding box center [686, 343] width 172 height 25
type input "70"
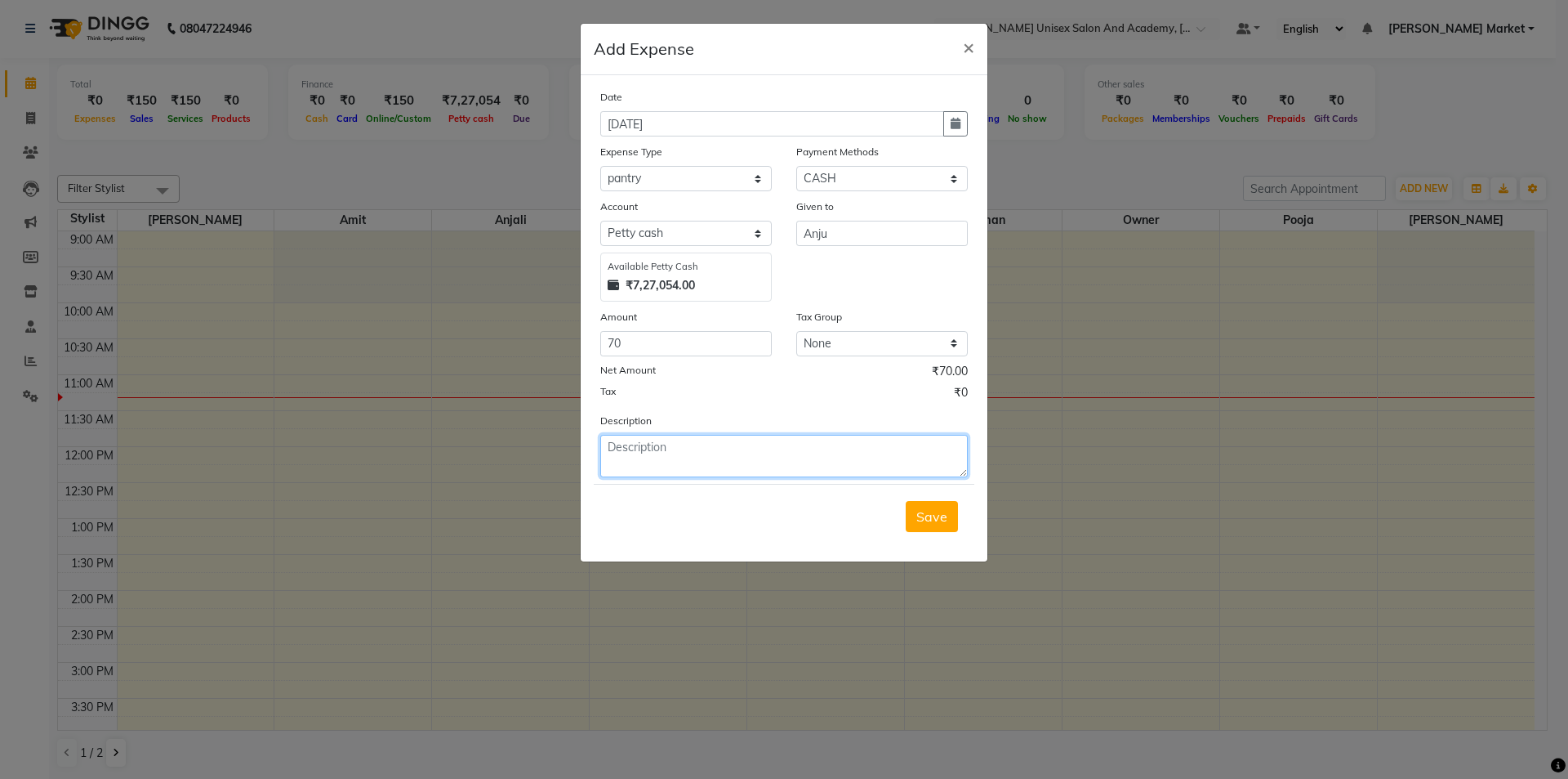
click at [739, 452] on textarea at bounding box center [784, 456] width 367 height 43
type textarea "Milk"
click at [925, 512] on span "Save" at bounding box center [931, 517] width 31 height 17
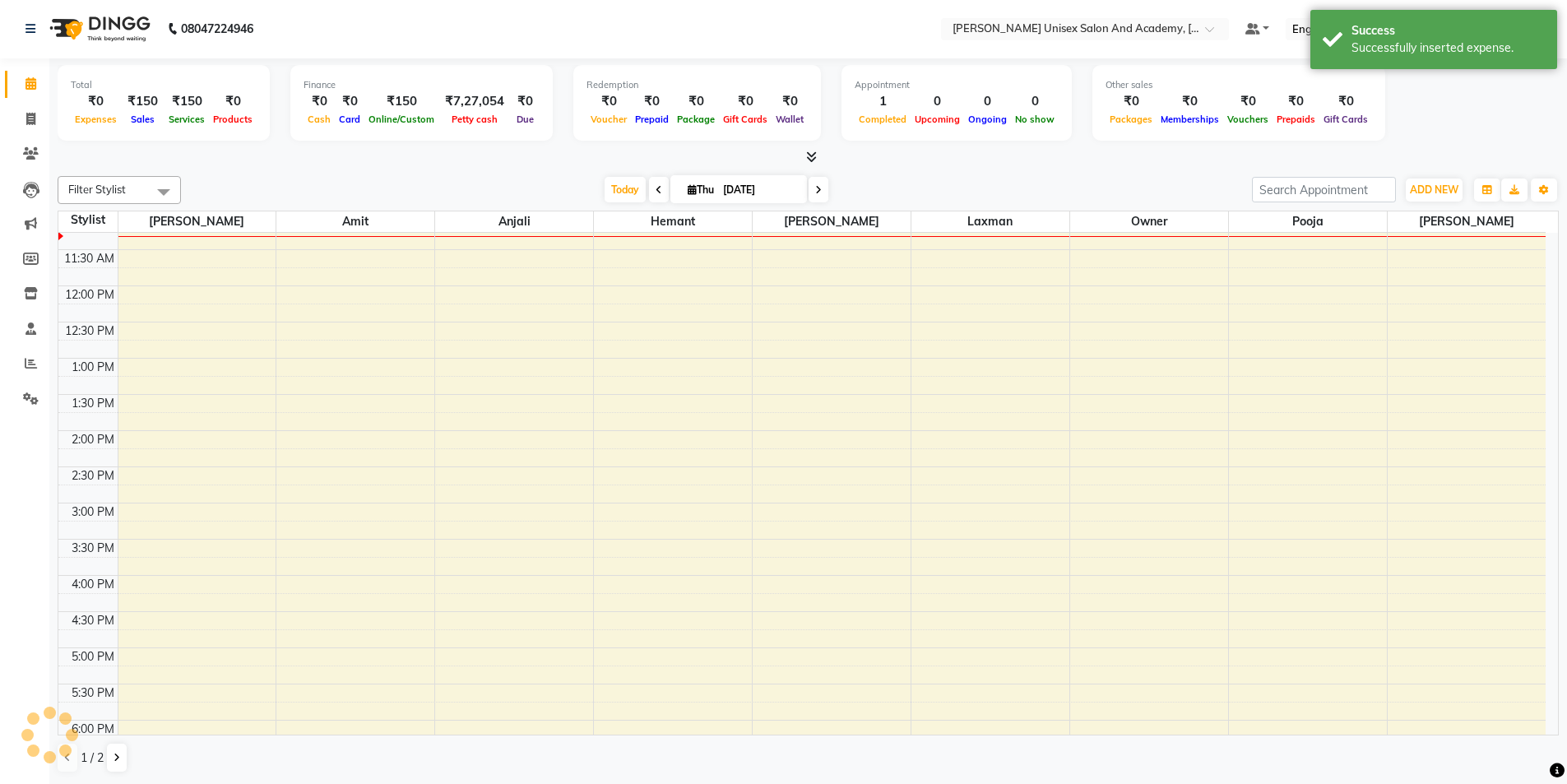
scroll to position [165, 0]
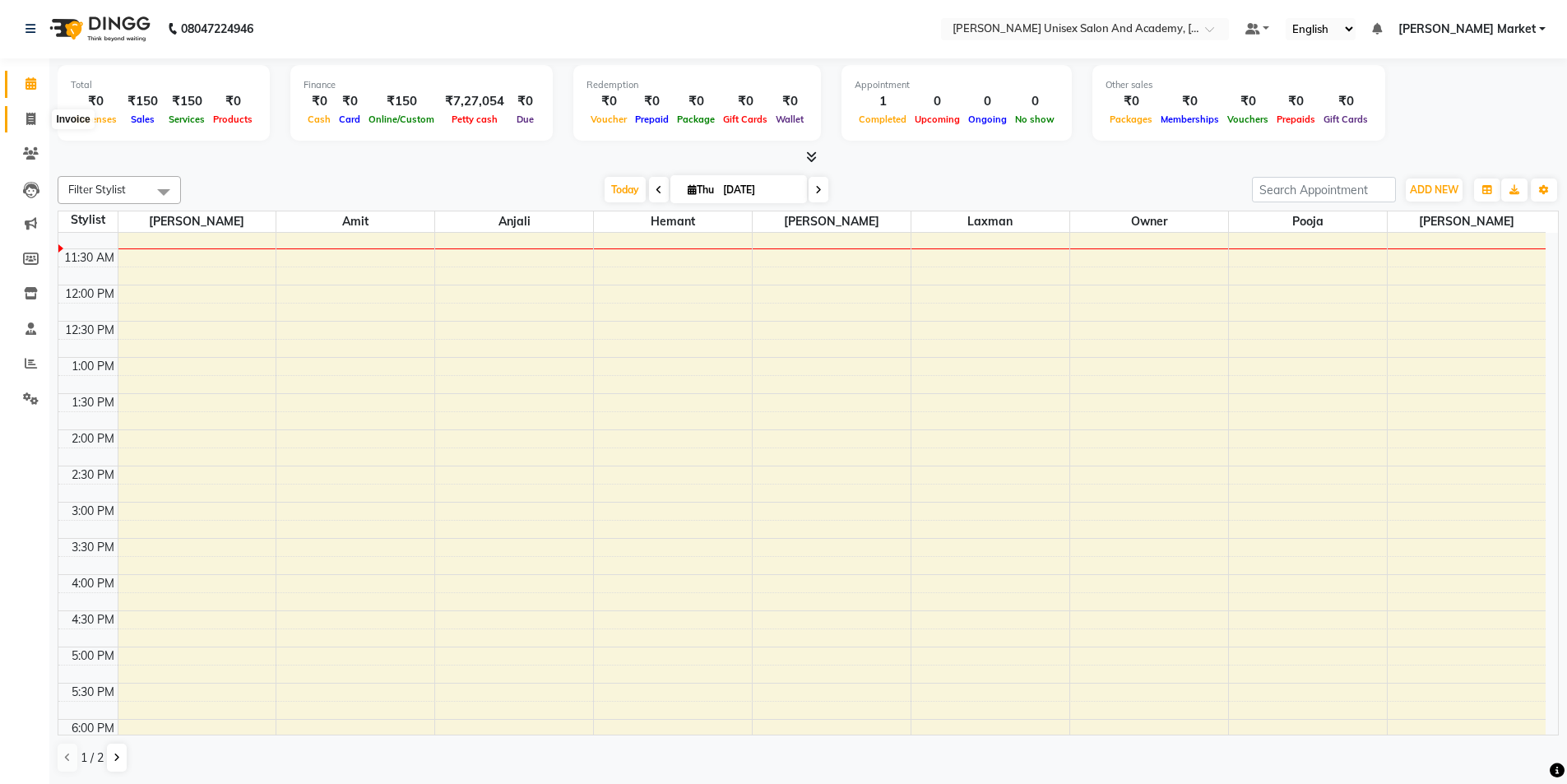
click at [28, 115] on icon at bounding box center [31, 118] width 9 height 12
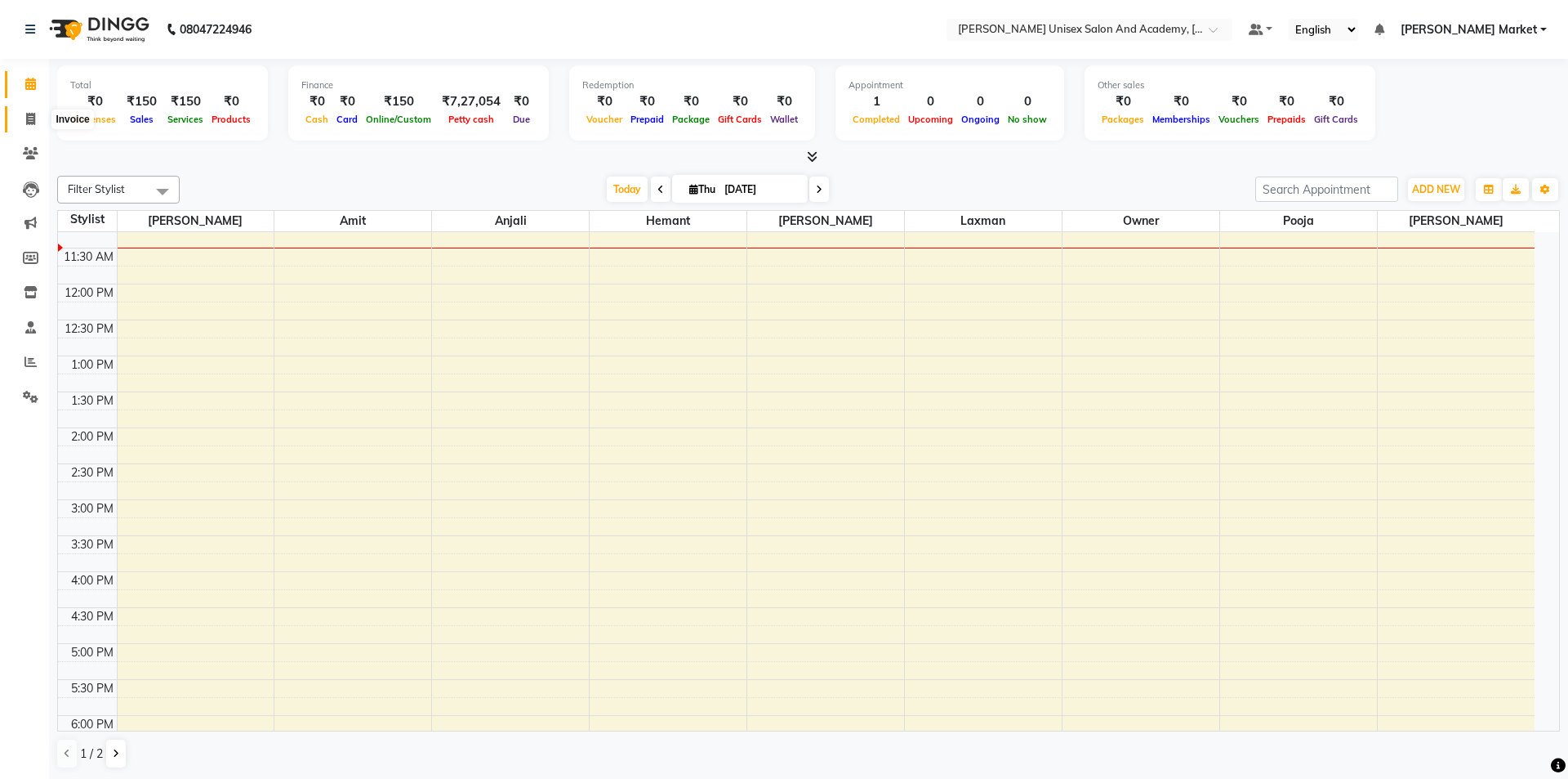
select select "service"
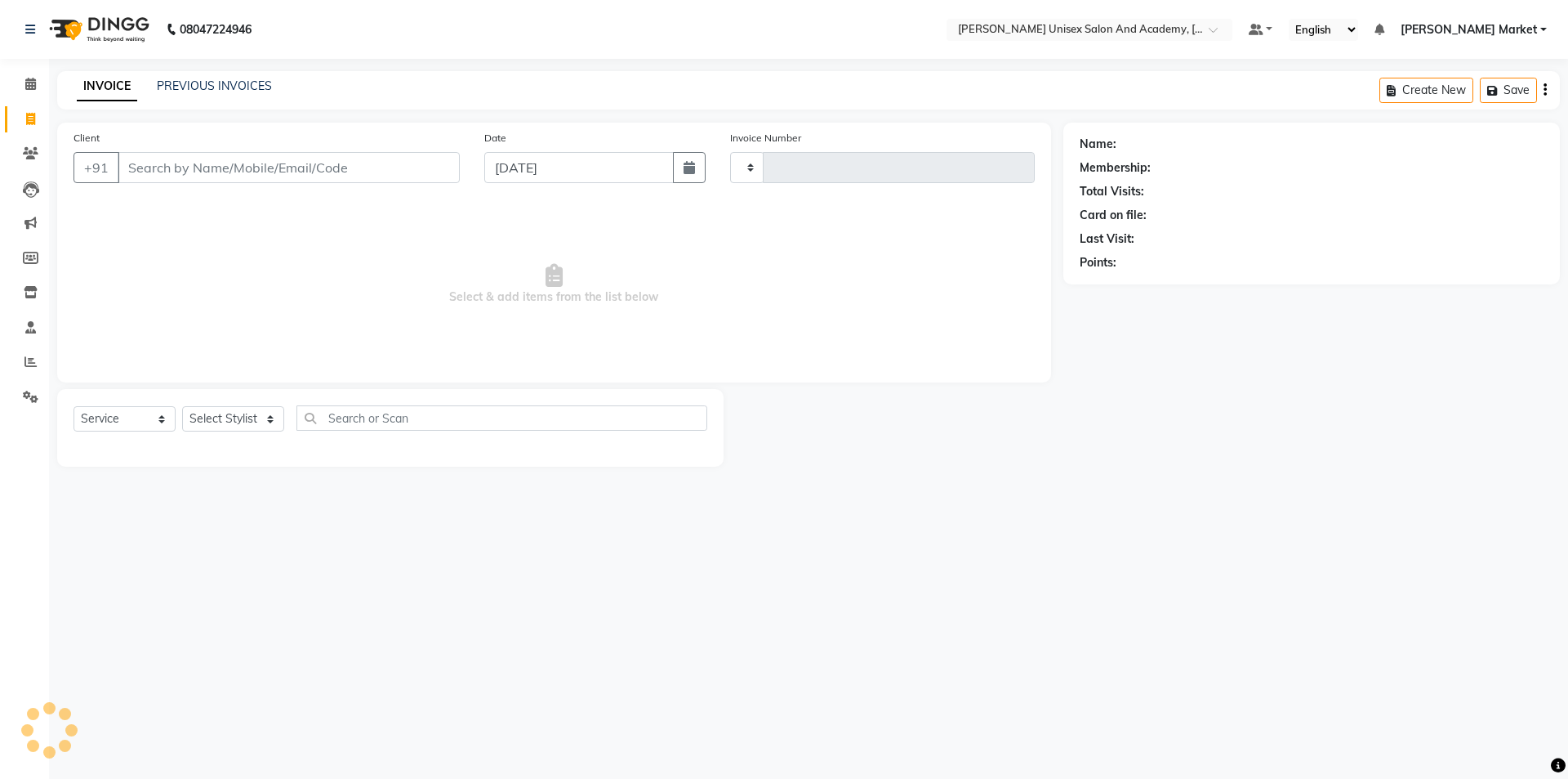
type input "3901"
select select "8060"
click at [241, 426] on select "Select Stylist Amit anjali hemant [PERSON_NAME] [PERSON_NAME] owner pooja [PERS…" at bounding box center [233, 418] width 102 height 25
select select "73406"
click at [182, 406] on select "Select Stylist Amit anjali hemant [PERSON_NAME] [PERSON_NAME] owner pooja [PERS…" at bounding box center [233, 418] width 102 height 25
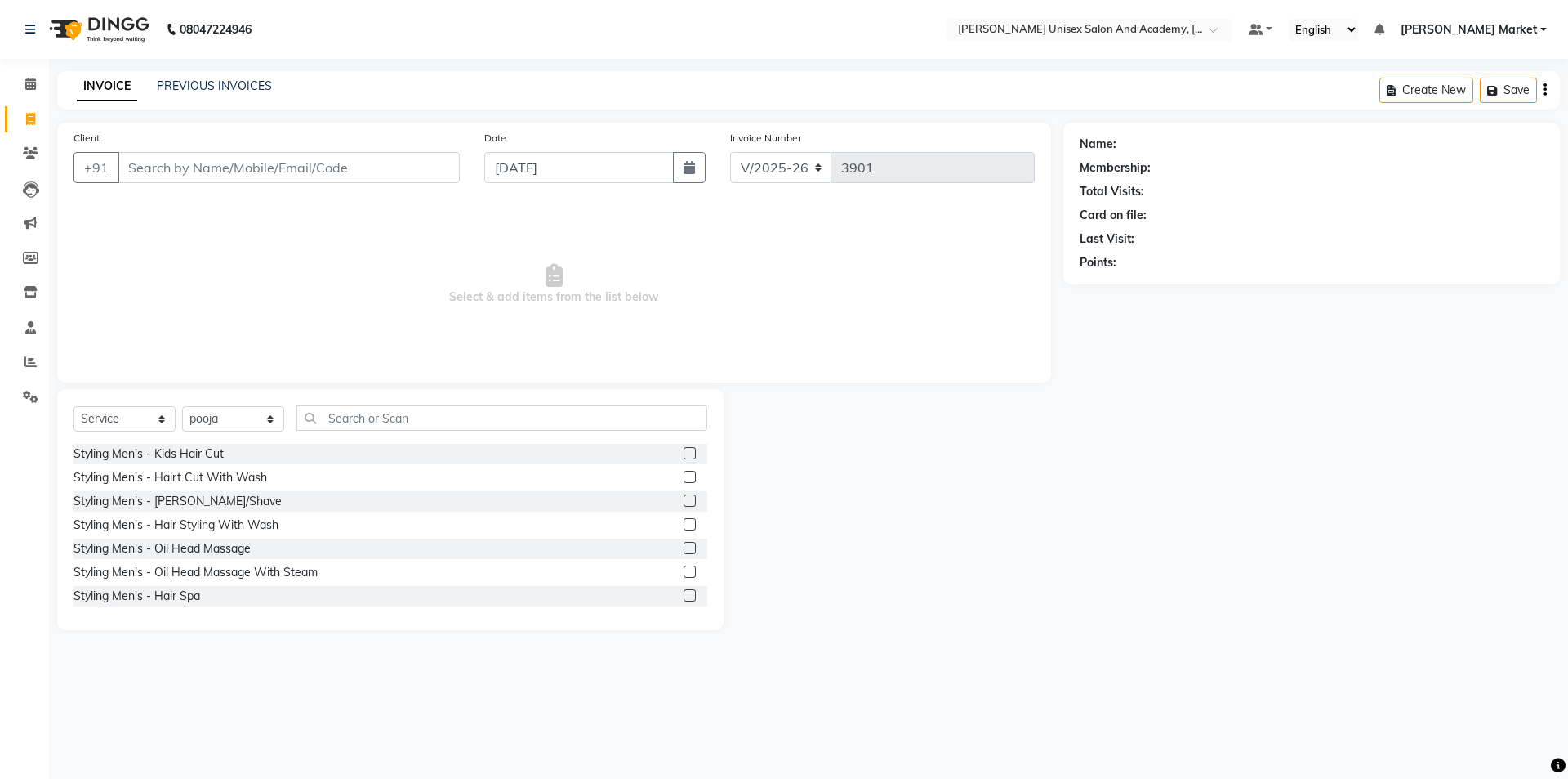
click at [394, 394] on div "Select Service Product Membership Package Voucher Prepaid Gift Card Select Styl…" at bounding box center [390, 508] width 666 height 241
click at [389, 414] on input "text" at bounding box center [502, 417] width 411 height 25
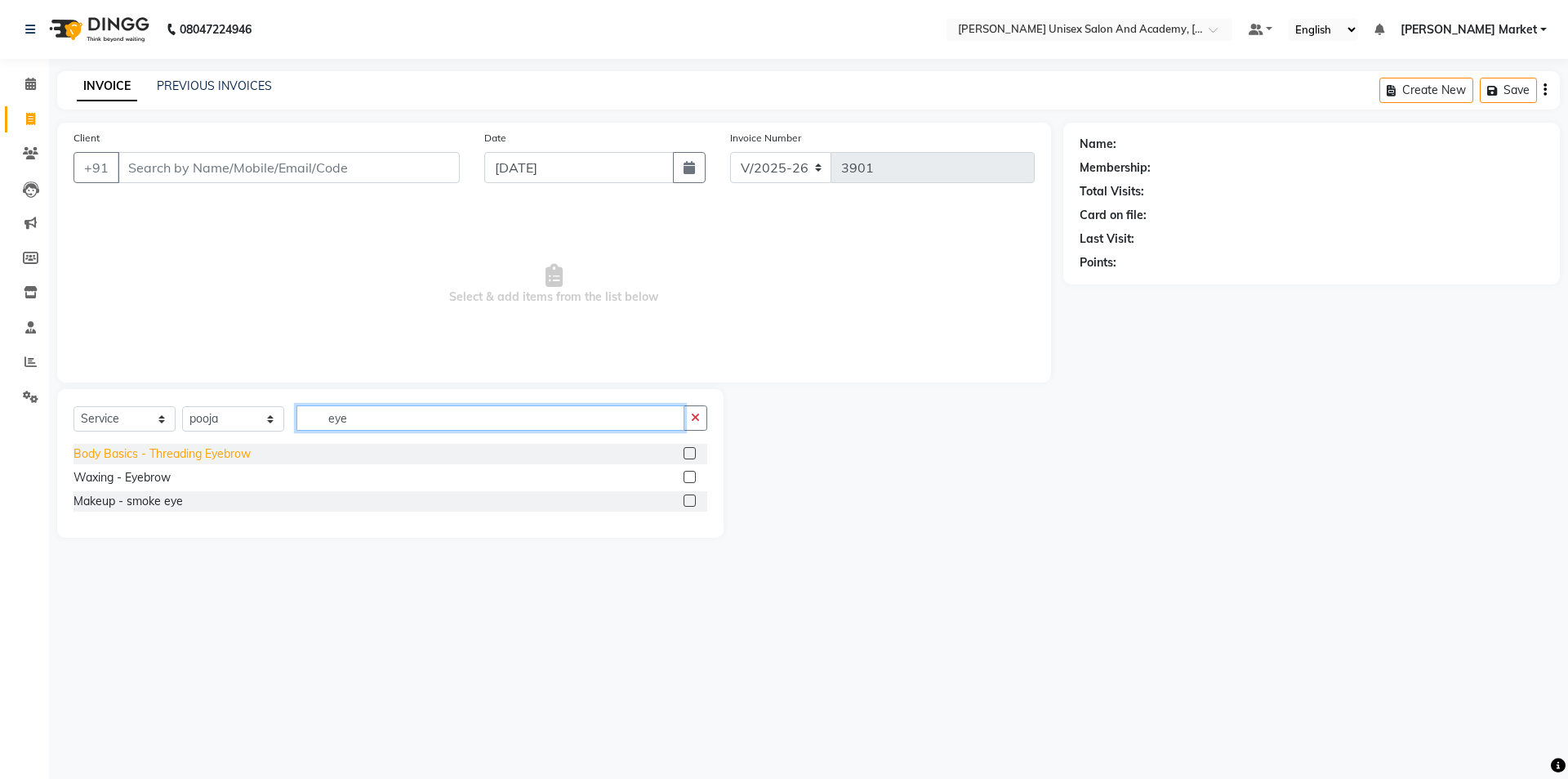
type input "eye"
click at [121, 456] on div "Body Basics - Threading Eyebrow" at bounding box center [162, 454] width 178 height 17
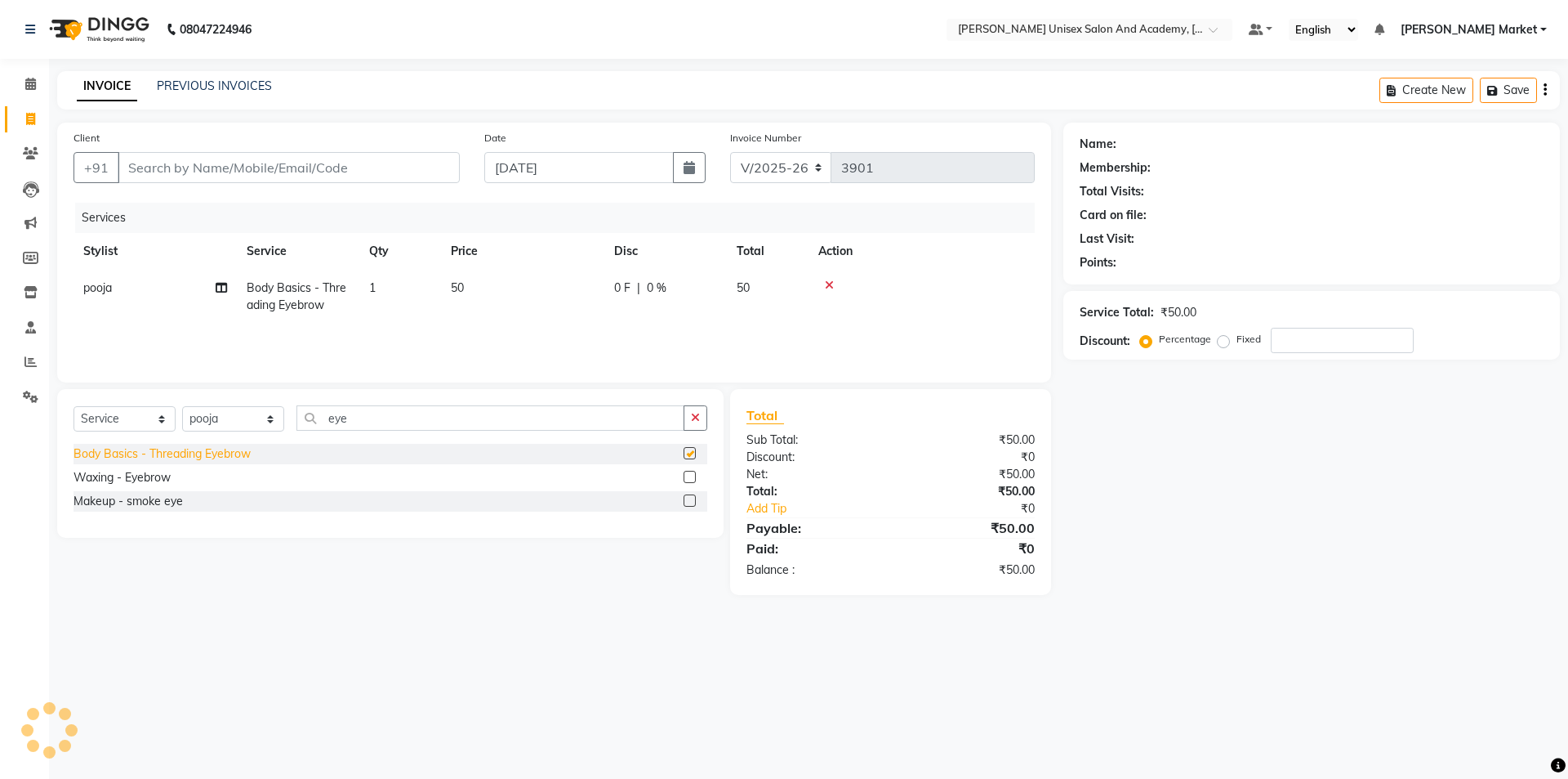
checkbox input "false"
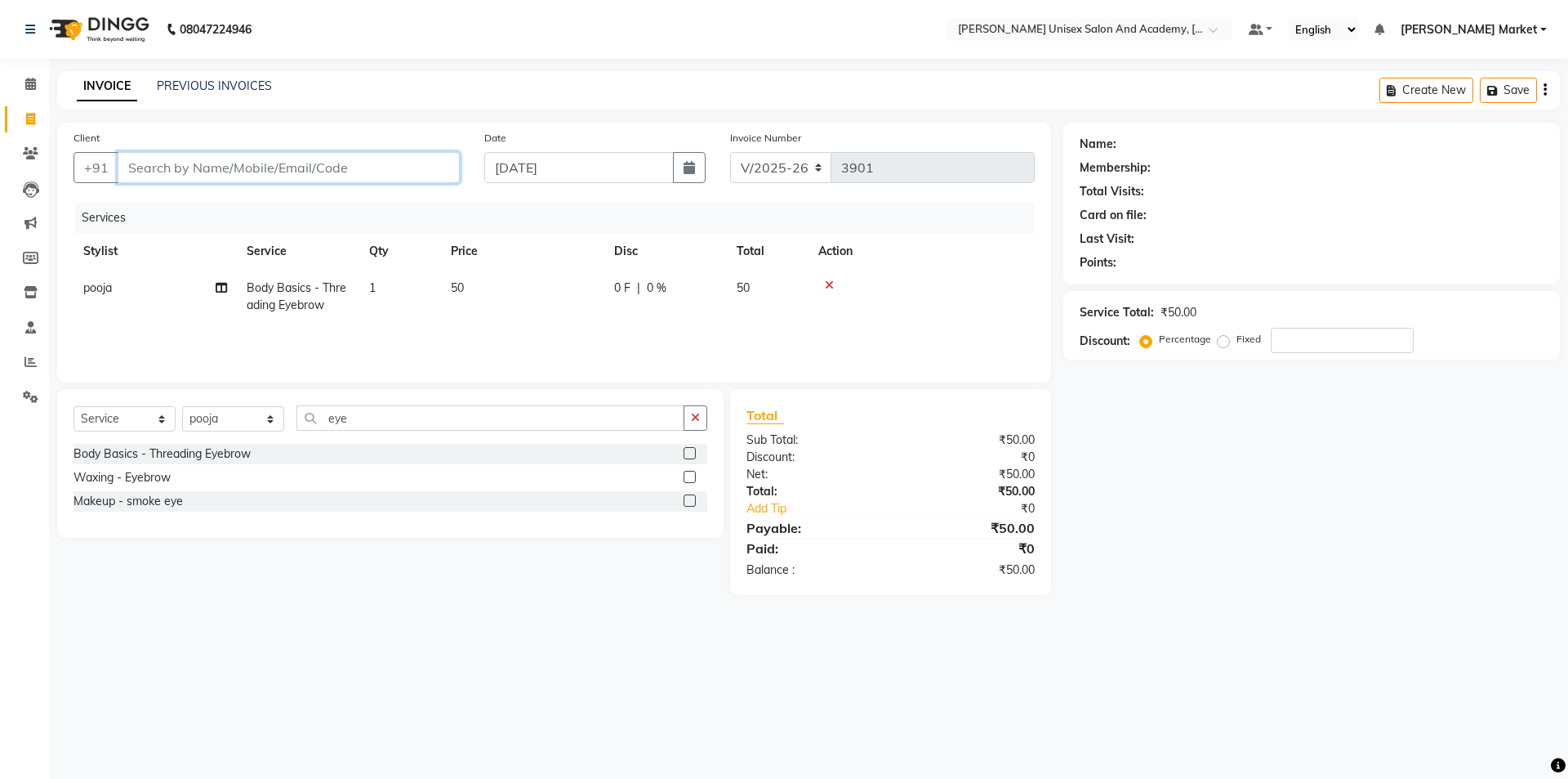
click at [294, 161] on input "Client" at bounding box center [289, 166] width 342 height 31
click at [326, 153] on input "Client" at bounding box center [289, 166] width 342 height 31
type input "6"
type input "0"
click at [142, 168] on input "620516593" at bounding box center [247, 166] width 259 height 31
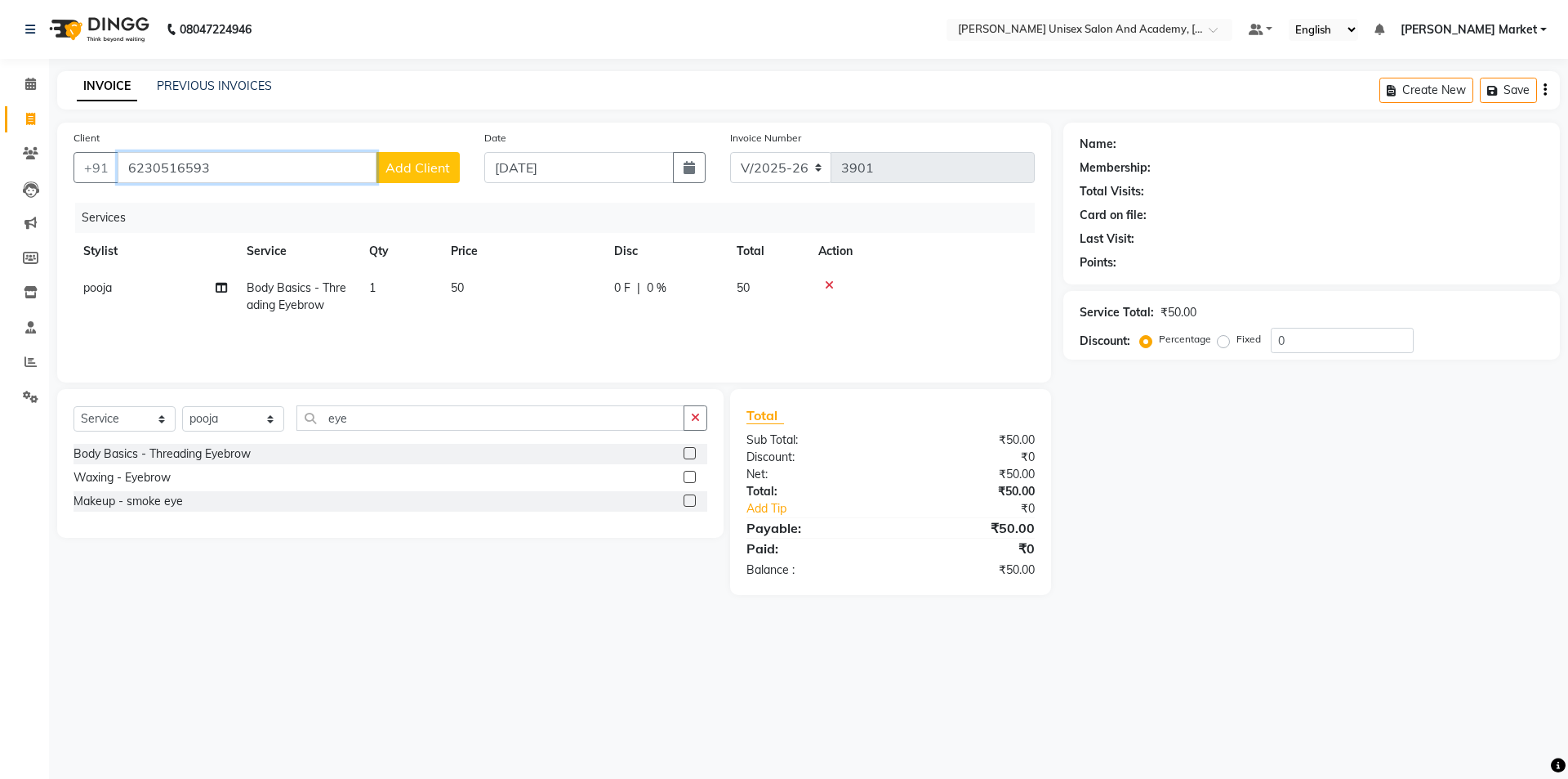
type input "6230516593"
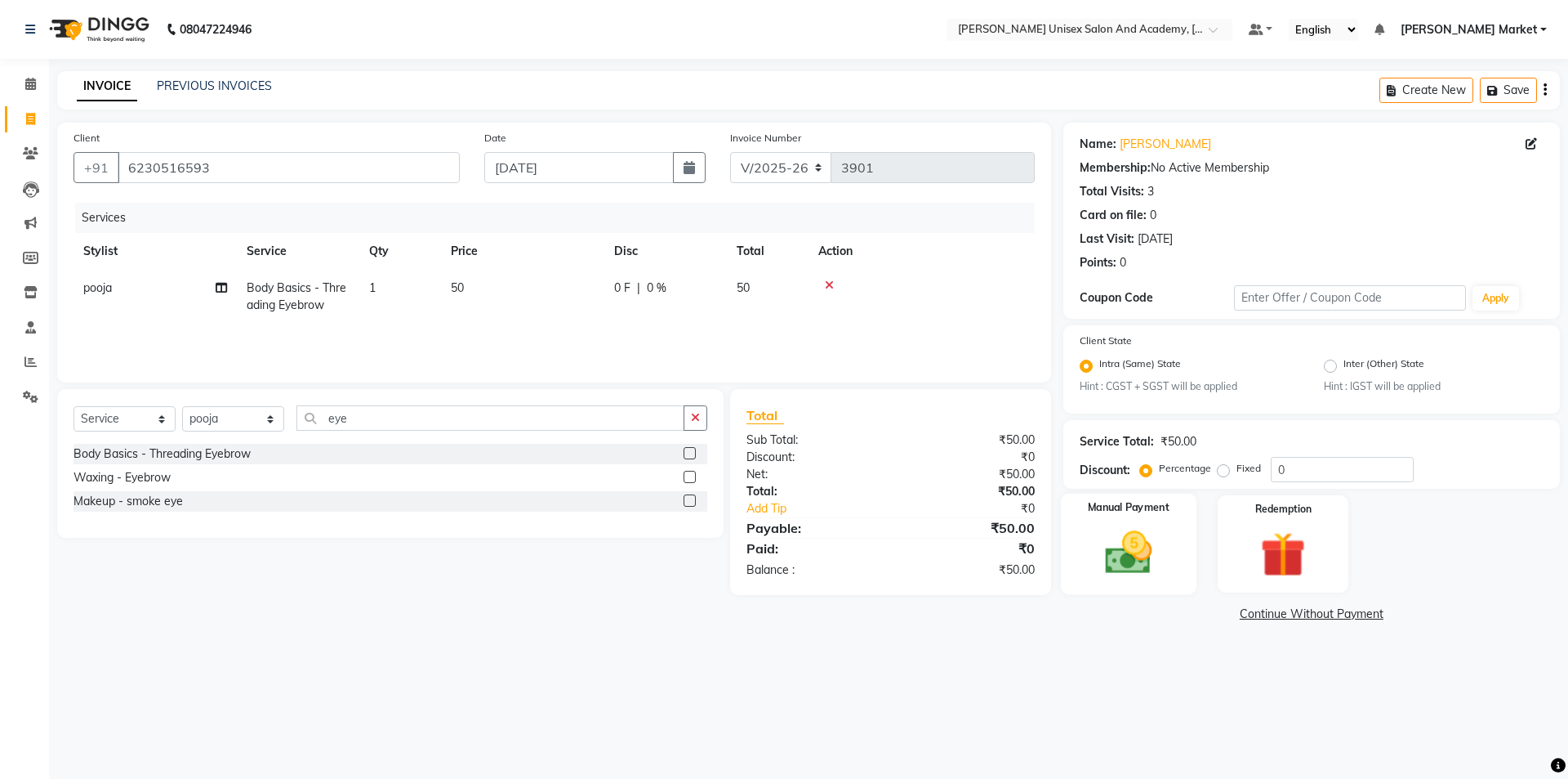
click at [1120, 537] on img at bounding box center [1128, 553] width 76 height 54
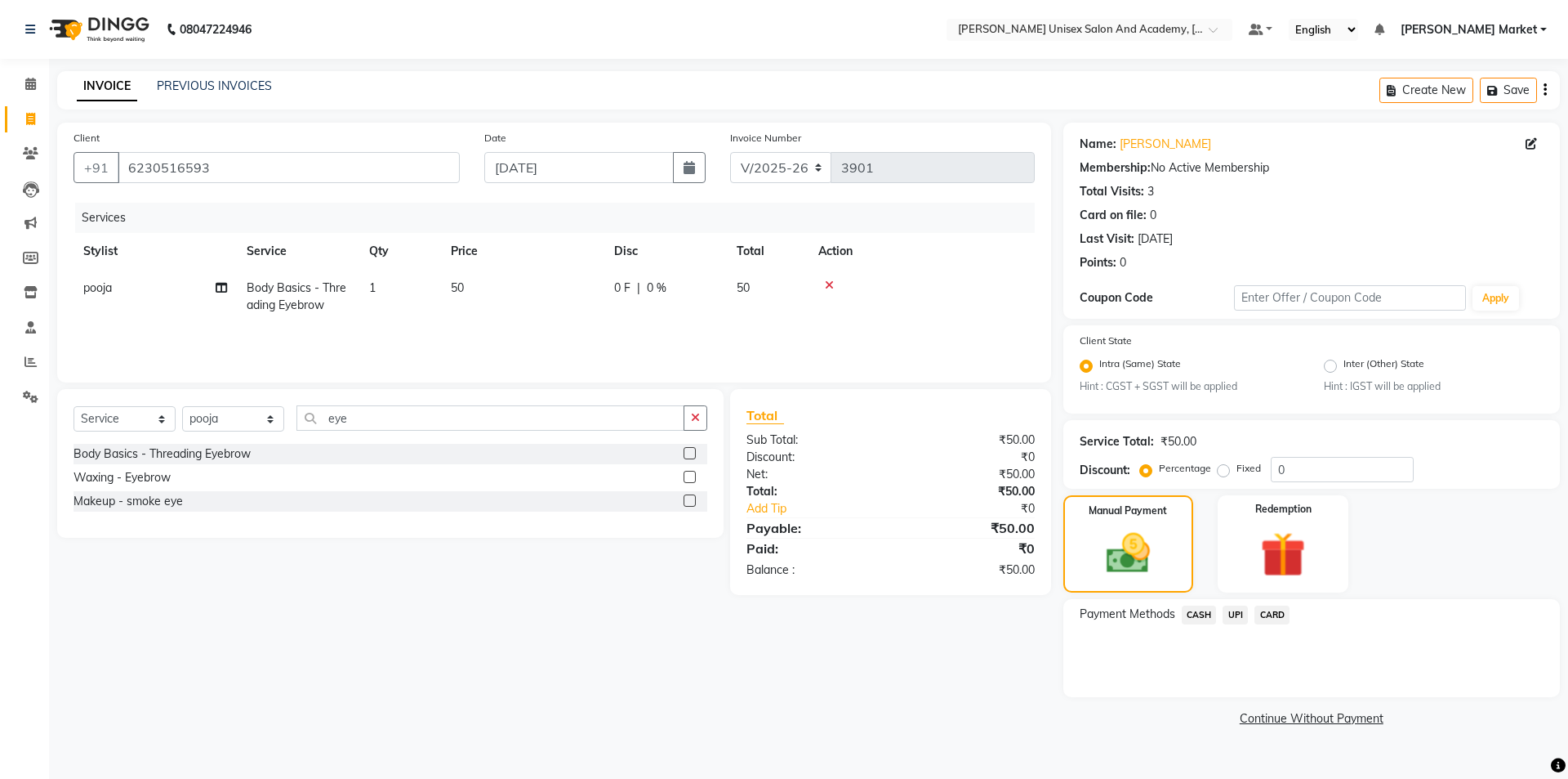
click at [1235, 618] on span "UPI" at bounding box center [1235, 614] width 25 height 19
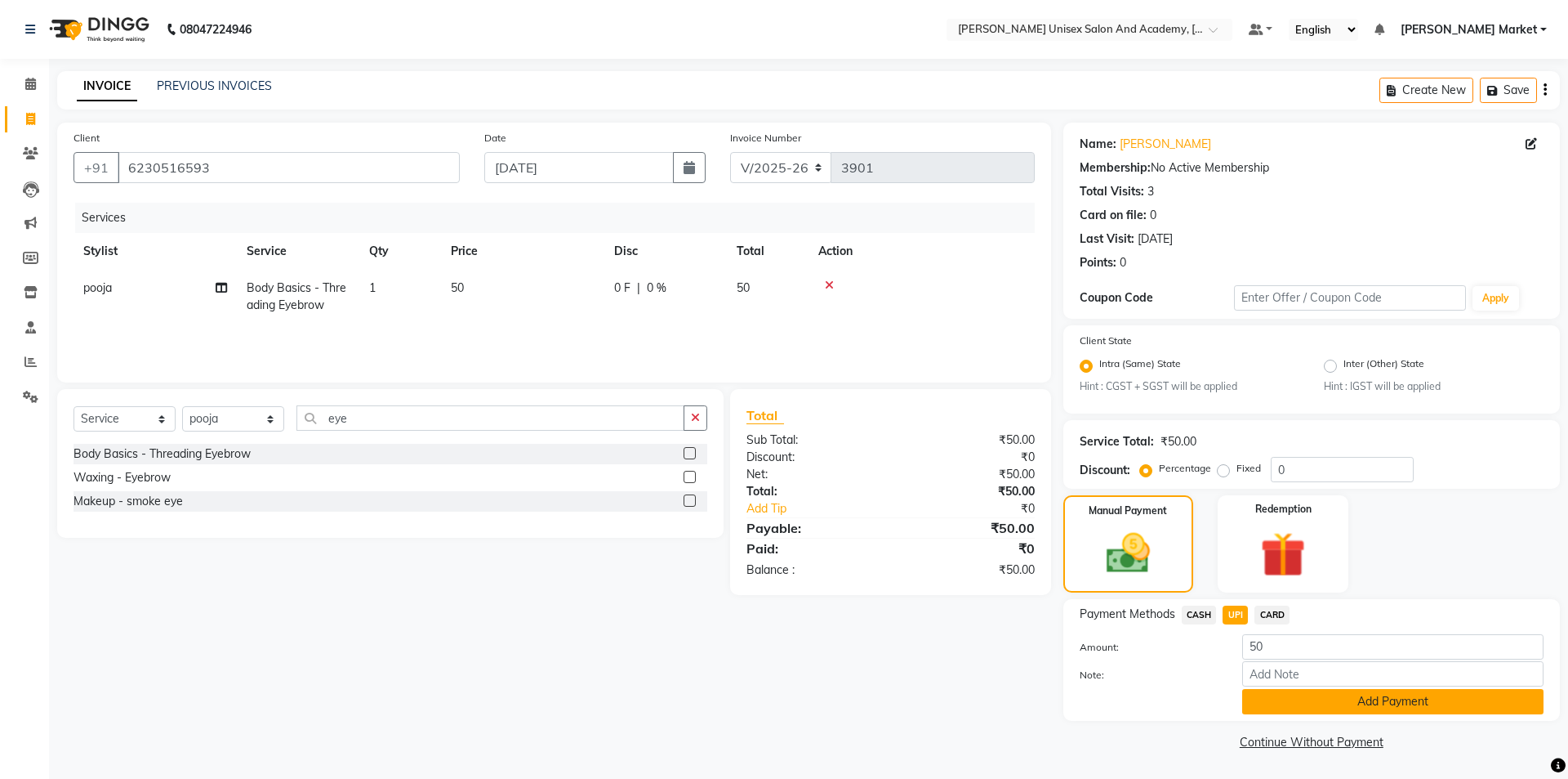
click at [1329, 707] on button "Add Payment" at bounding box center [1393, 701] width 301 height 25
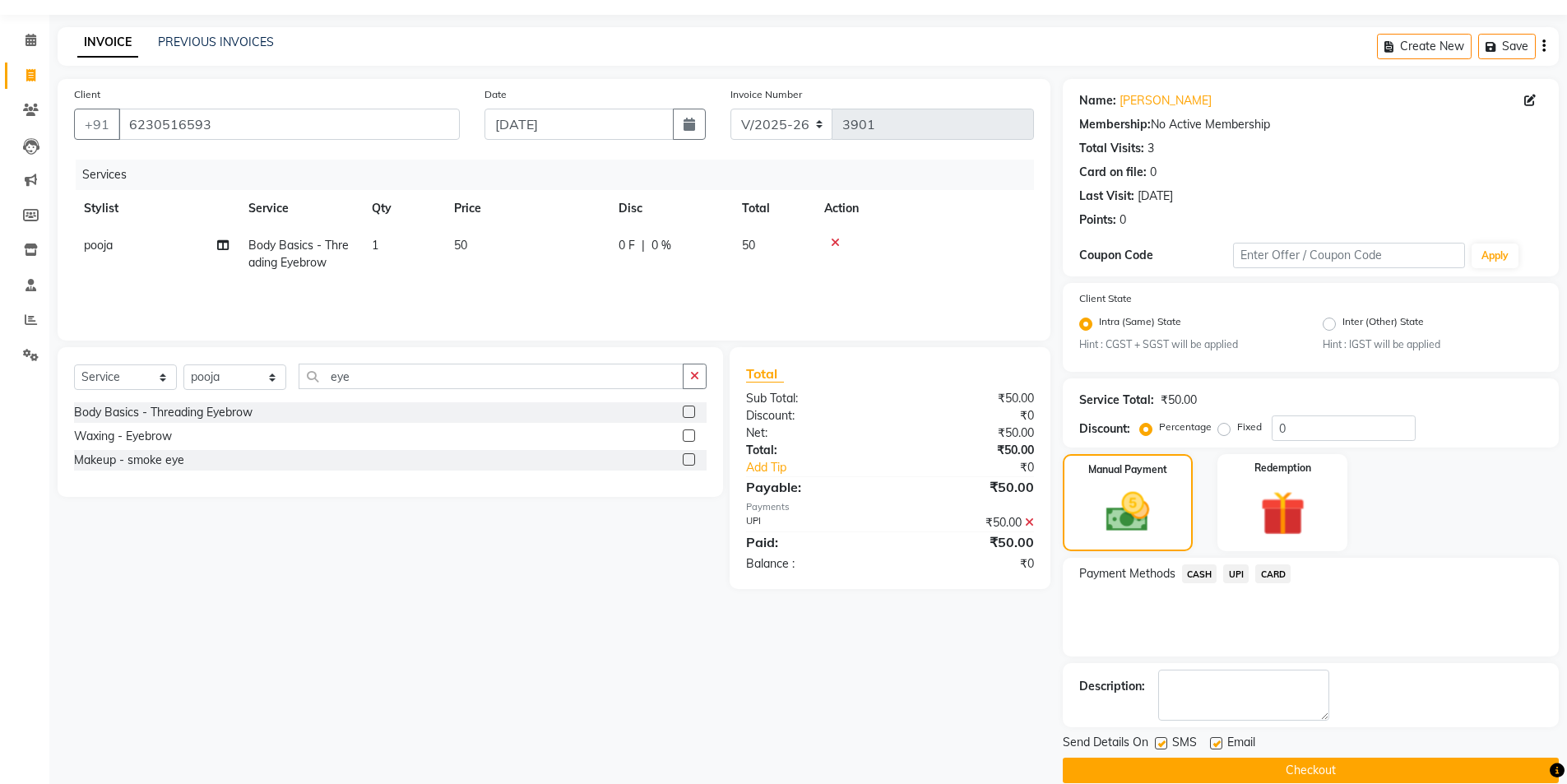
scroll to position [68, 0]
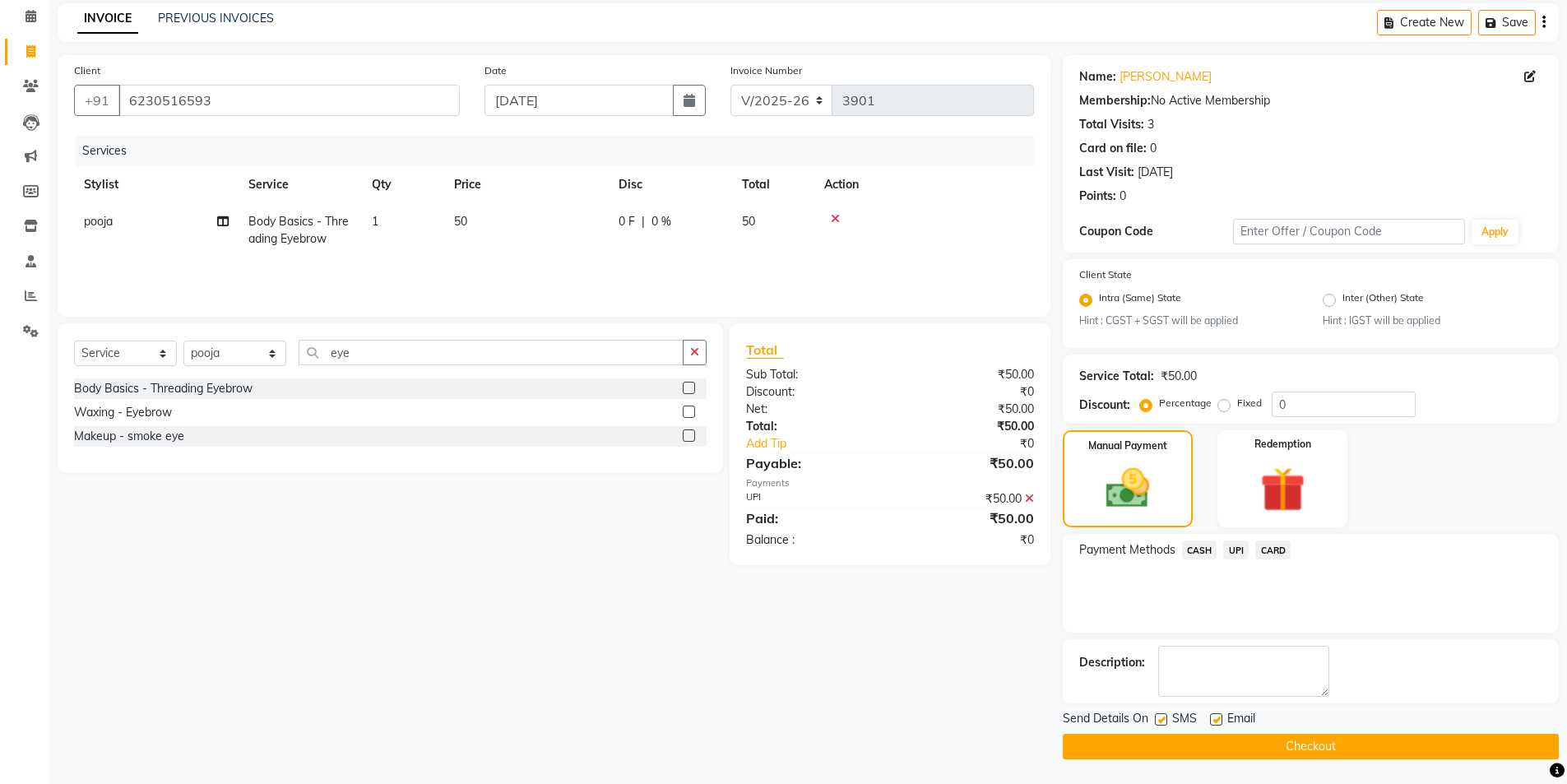
click at [1300, 746] on button "Checkout" at bounding box center [1311, 746] width 496 height 25
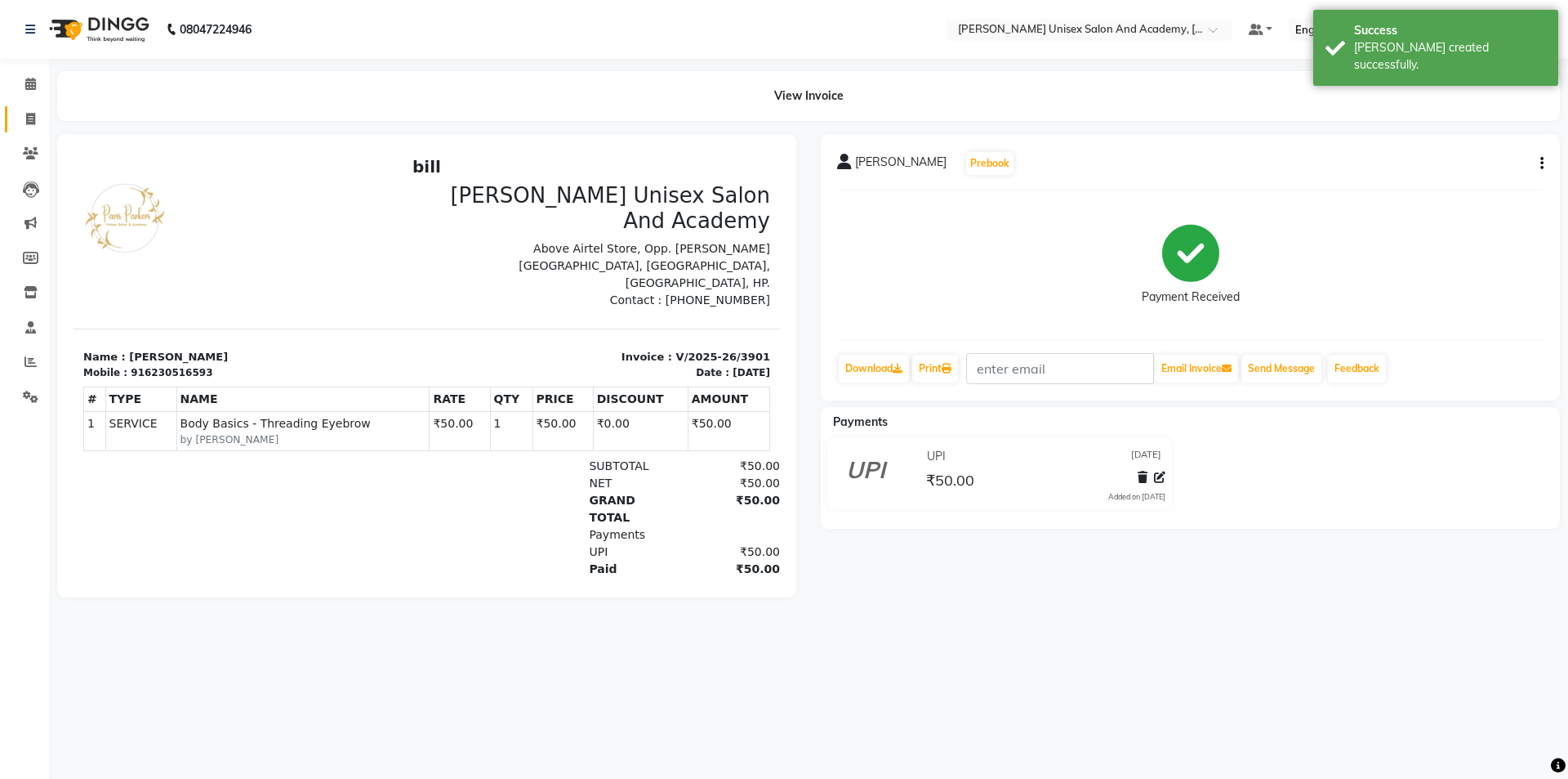
click at [35, 106] on link "Invoice" at bounding box center [24, 119] width 39 height 27
select select "8060"
select select "service"
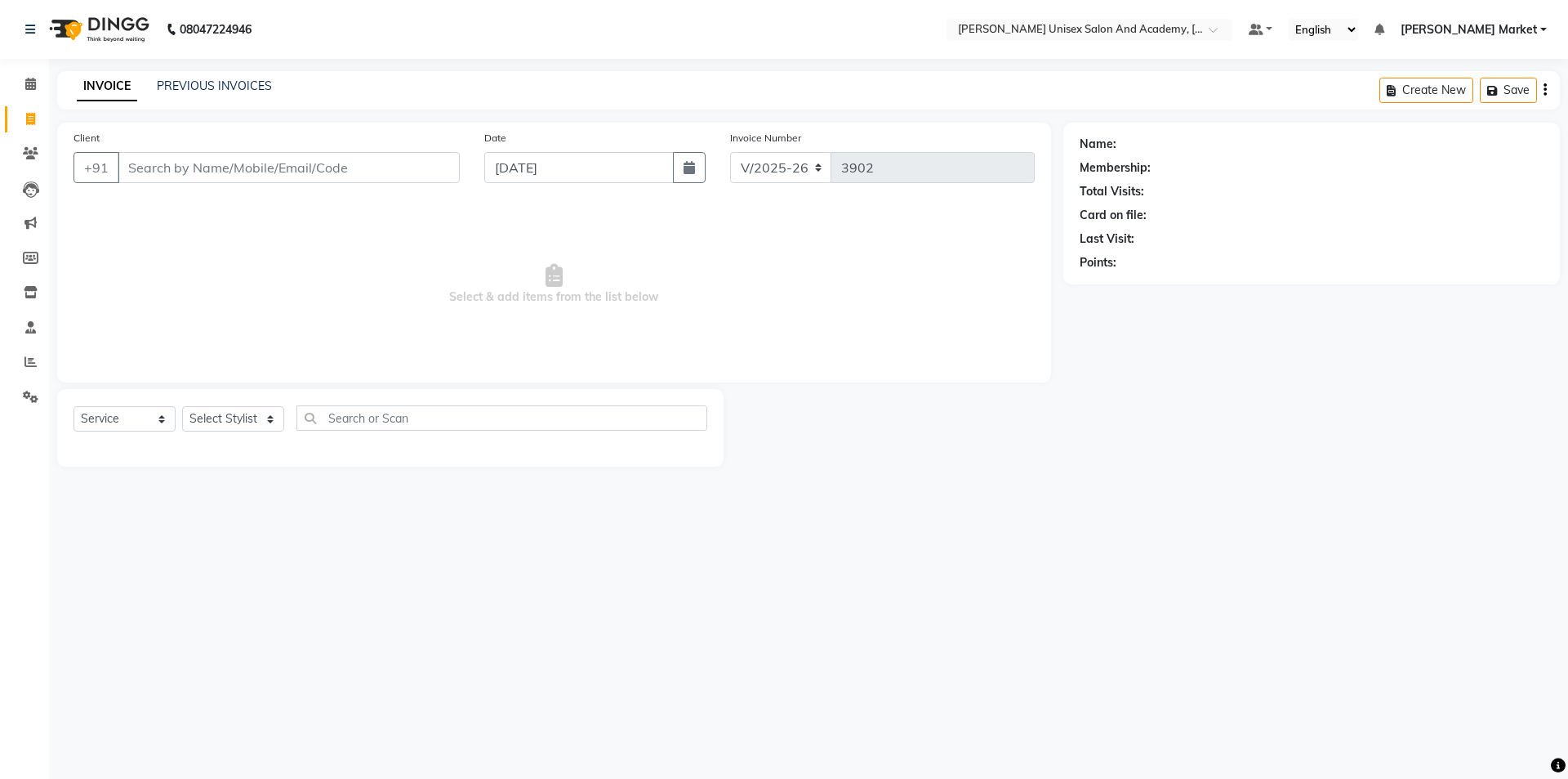
click at [483, 104] on div "INVOICE PREVIOUS INVOICES Create New Save" at bounding box center [809, 89] width 1503 height 38
click at [786, 371] on div "Client +91 Date [DATE] Invoice Number V/2025 V/[PHONE_NUMBER] Select & add item…" at bounding box center [555, 252] width 995 height 259
